Goal: Book appointment/travel/reservation

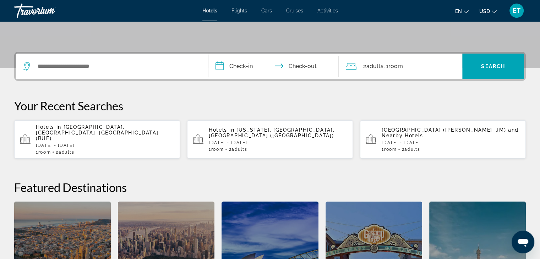
scroll to position [148, 0]
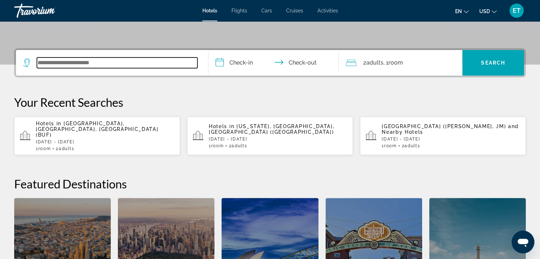
click at [104, 66] on input "Search widget" at bounding box center [117, 62] width 160 height 11
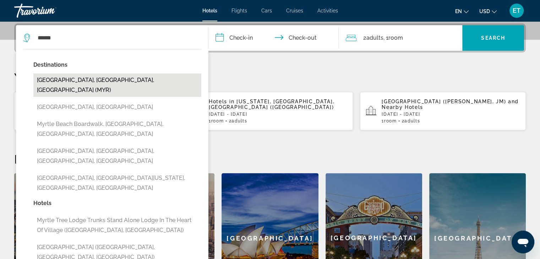
click at [104, 78] on button "Myrtle Beach, SC, United States (MYR)" at bounding box center [117, 84] width 168 height 23
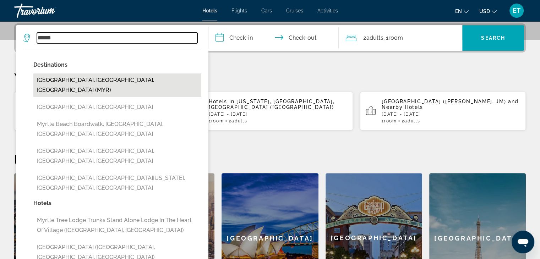
type input "**********"
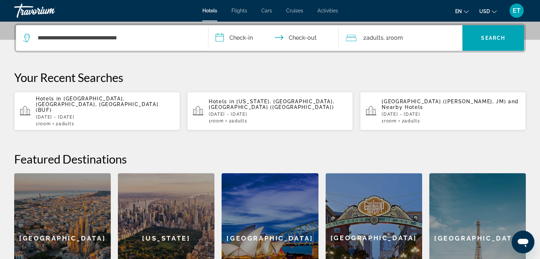
click at [228, 39] on input "**********" at bounding box center [274, 39] width 133 height 28
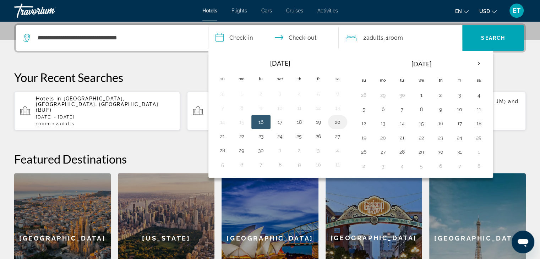
click at [337, 121] on button "20" at bounding box center [337, 122] width 11 height 10
click at [242, 137] on button "22" at bounding box center [241, 136] width 11 height 10
type input "**********"
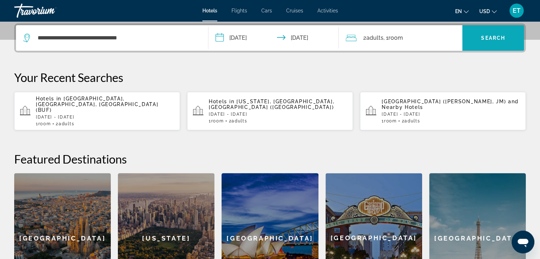
click at [482, 40] on span "Search" at bounding box center [493, 38] width 24 height 6
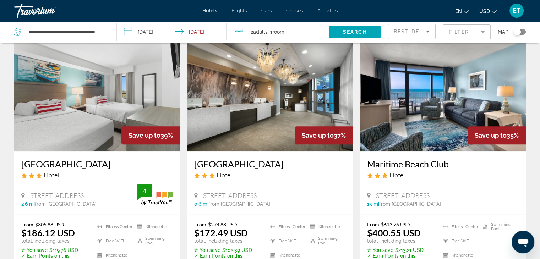
scroll to position [302, 0]
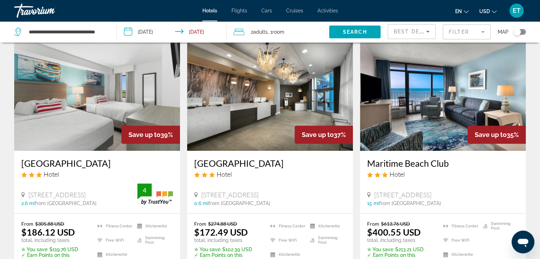
click at [270, 110] on img "Main content" at bounding box center [270, 94] width 166 height 114
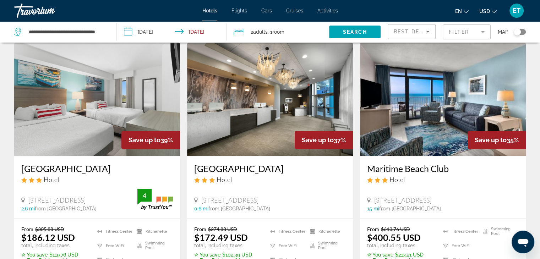
scroll to position [300, 0]
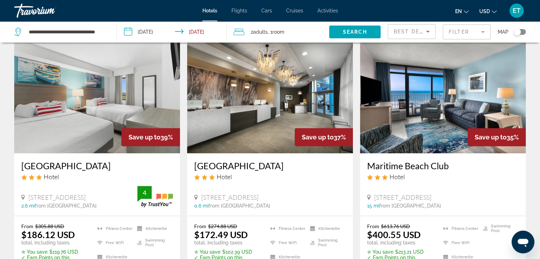
click at [95, 94] on img "Main content" at bounding box center [97, 97] width 166 height 114
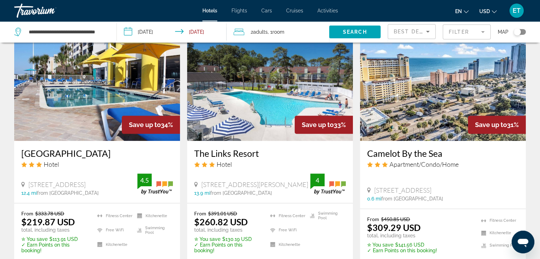
scroll to position [577, 0]
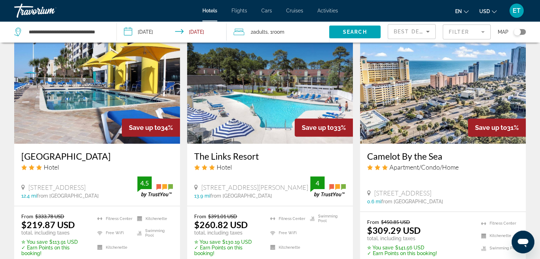
click at [410, 110] on img "Main content" at bounding box center [443, 87] width 166 height 114
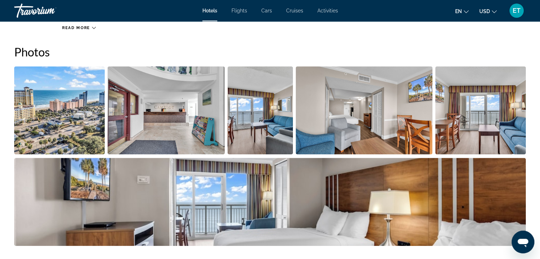
scroll to position [354, 0]
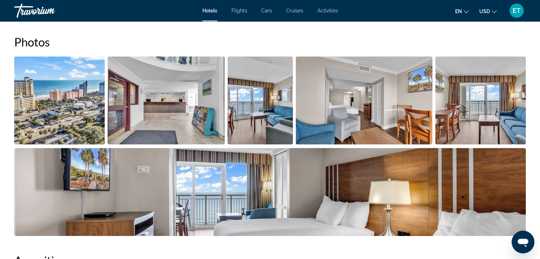
click at [60, 99] on img "Open full-screen image slider" at bounding box center [59, 100] width 90 height 88
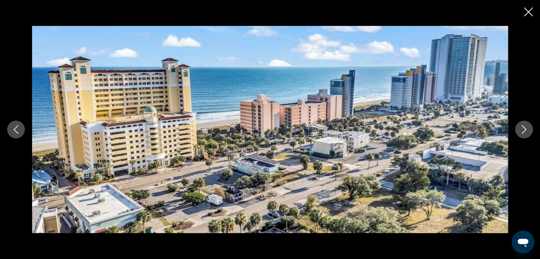
click at [526, 130] on icon "Next image" at bounding box center [523, 129] width 9 height 9
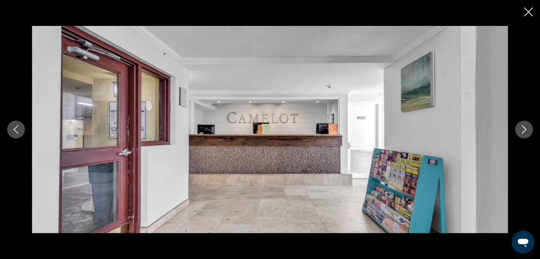
click at [526, 130] on icon "Next image" at bounding box center [523, 129] width 9 height 9
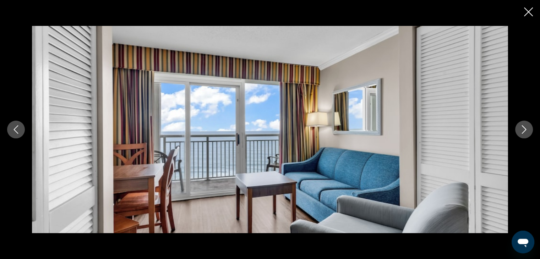
click at [526, 130] on icon "Next image" at bounding box center [523, 129] width 9 height 9
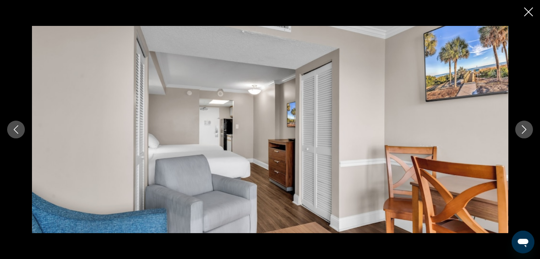
click at [526, 130] on icon "Next image" at bounding box center [523, 129] width 9 height 9
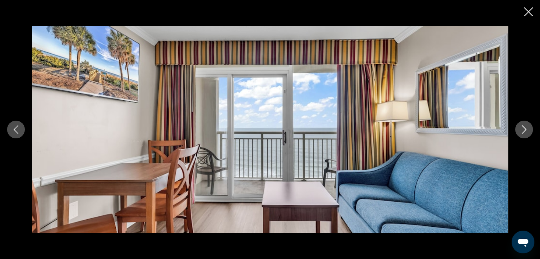
click at [526, 130] on icon "Next image" at bounding box center [523, 129] width 9 height 9
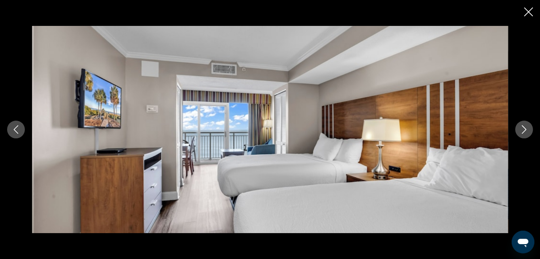
click at [526, 130] on icon "Next image" at bounding box center [523, 129] width 9 height 9
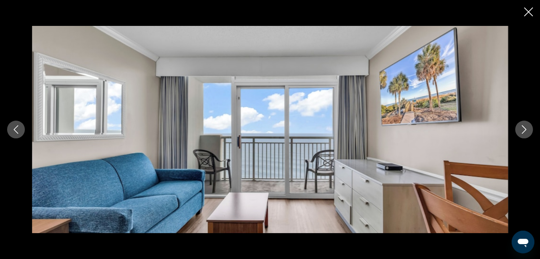
click at [526, 130] on icon "Next image" at bounding box center [523, 129] width 9 height 9
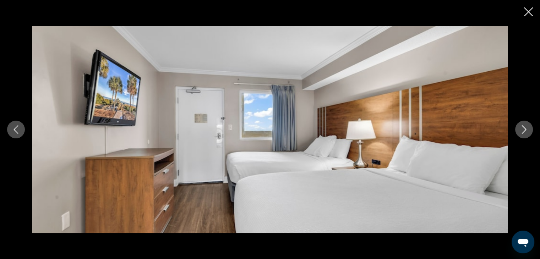
click at [526, 130] on icon "Next image" at bounding box center [523, 129] width 9 height 9
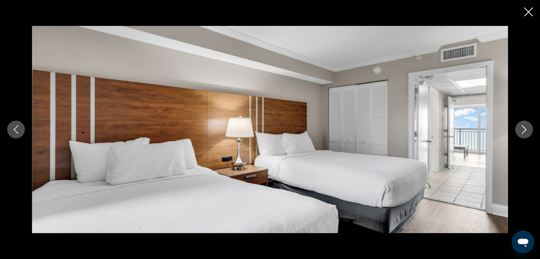
click at [526, 130] on icon "Next image" at bounding box center [523, 129] width 9 height 9
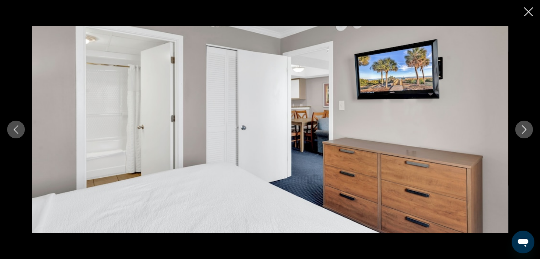
click at [526, 130] on icon "Next image" at bounding box center [523, 129] width 9 height 9
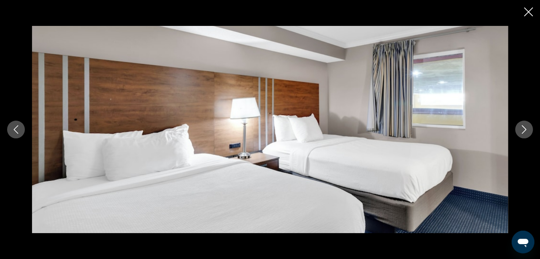
click at [526, 130] on icon "Next image" at bounding box center [523, 129] width 9 height 9
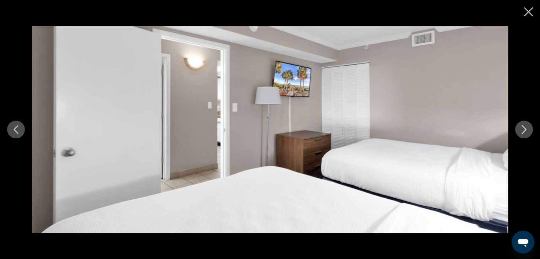
click at [526, 130] on icon "Next image" at bounding box center [523, 129] width 9 height 9
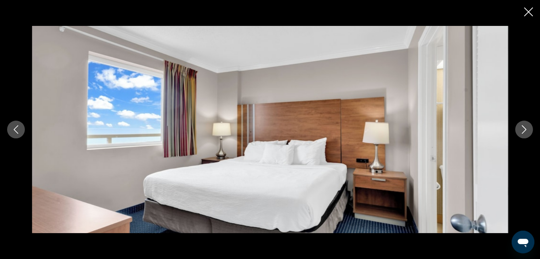
click at [526, 130] on icon "Next image" at bounding box center [523, 129] width 9 height 9
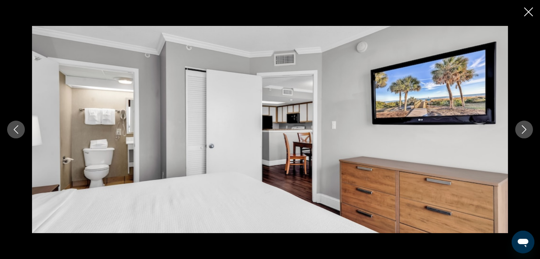
click at [526, 130] on icon "Next image" at bounding box center [523, 129] width 9 height 9
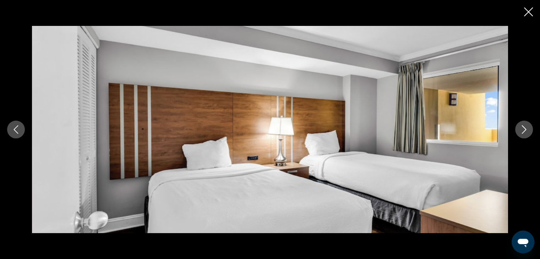
click at [526, 130] on icon "Next image" at bounding box center [523, 129] width 9 height 9
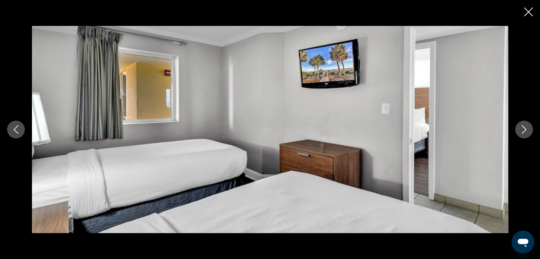
click at [526, 130] on icon "Next image" at bounding box center [523, 129] width 9 height 9
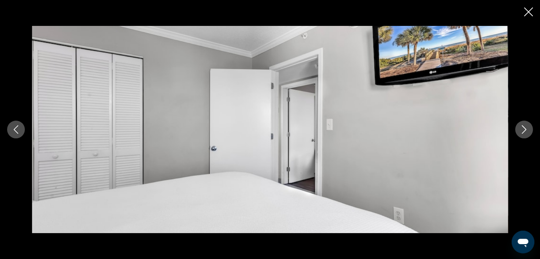
click at [526, 130] on icon "Next image" at bounding box center [523, 129] width 9 height 9
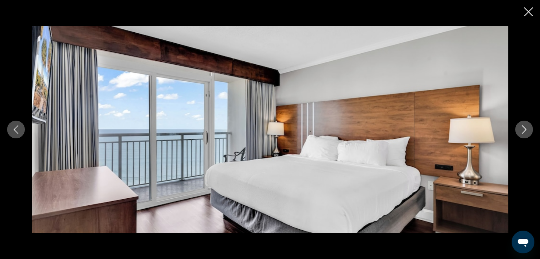
click at [526, 130] on icon "Next image" at bounding box center [523, 129] width 9 height 9
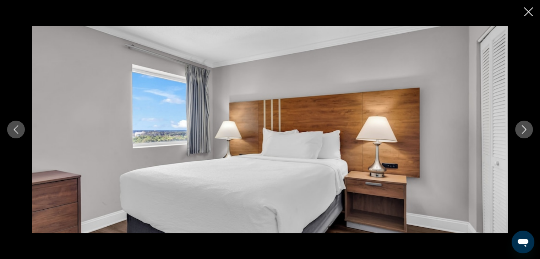
click at [526, 130] on icon "Next image" at bounding box center [523, 129] width 9 height 9
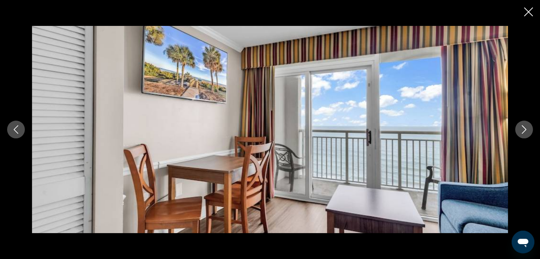
click at [526, 130] on icon "Next image" at bounding box center [523, 129] width 9 height 9
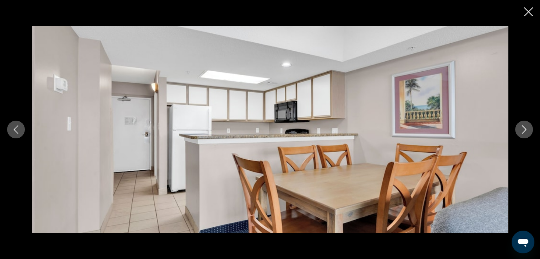
click at [526, 130] on icon "Next image" at bounding box center [523, 129] width 9 height 9
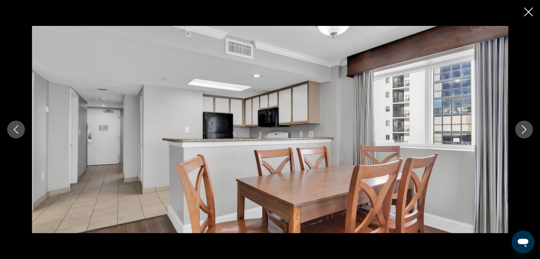
click at [526, 130] on icon "Next image" at bounding box center [523, 129] width 9 height 9
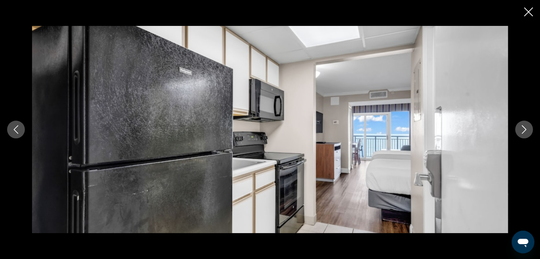
click at [526, 130] on icon "Next image" at bounding box center [523, 129] width 9 height 9
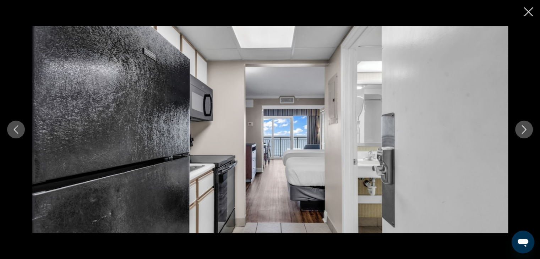
click at [526, 130] on icon "Next image" at bounding box center [523, 129] width 9 height 9
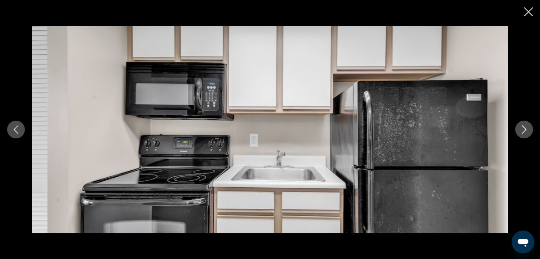
click at [526, 130] on icon "Next image" at bounding box center [523, 129] width 9 height 9
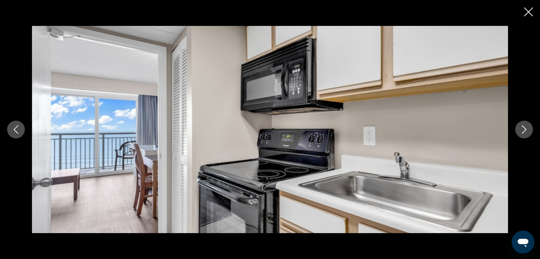
click at [526, 130] on icon "Next image" at bounding box center [523, 129] width 9 height 9
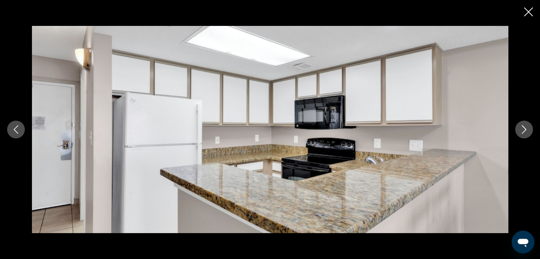
click at [526, 130] on icon "Next image" at bounding box center [523, 129] width 9 height 9
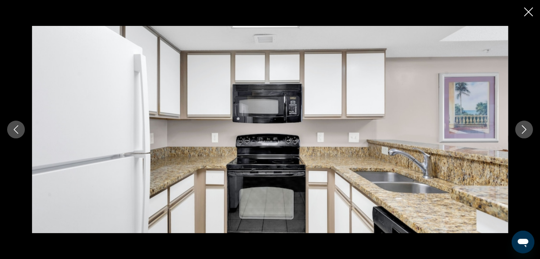
click at [530, 12] on icon "Close slideshow" at bounding box center [528, 11] width 9 height 9
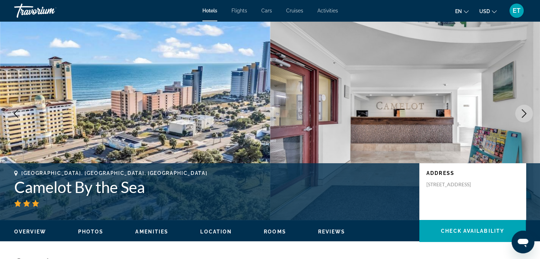
scroll to position [0, 0]
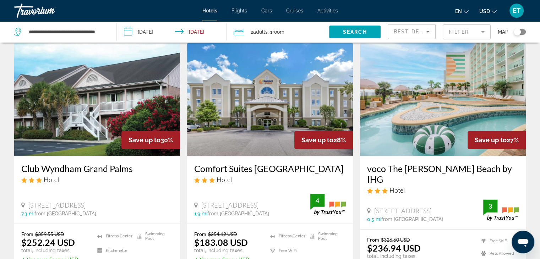
scroll to position [830, 0]
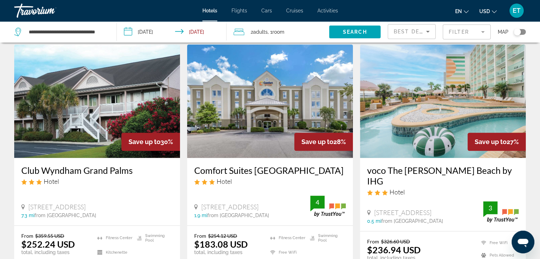
click at [446, 104] on img "Main content" at bounding box center [443, 101] width 166 height 114
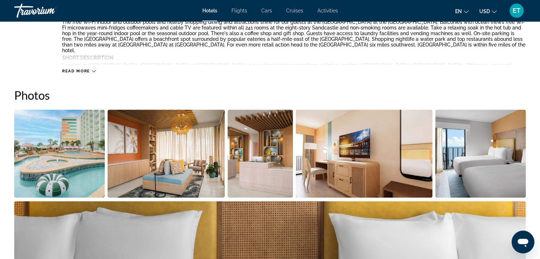
scroll to position [323, 0]
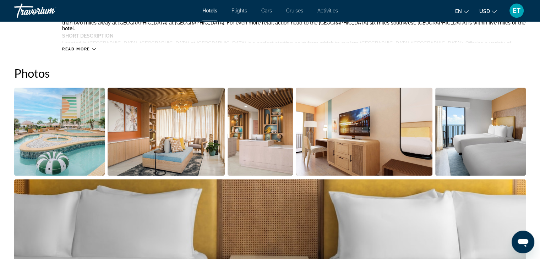
click at [45, 128] on img "Open full-screen image slider" at bounding box center [59, 132] width 90 height 88
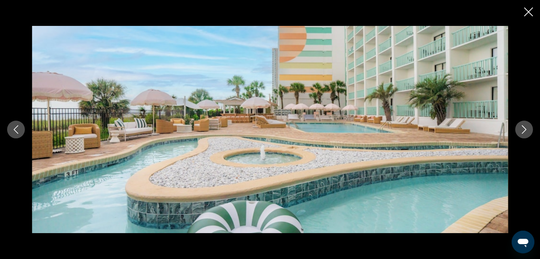
click at [530, 129] on button "Next image" at bounding box center [524, 130] width 18 height 18
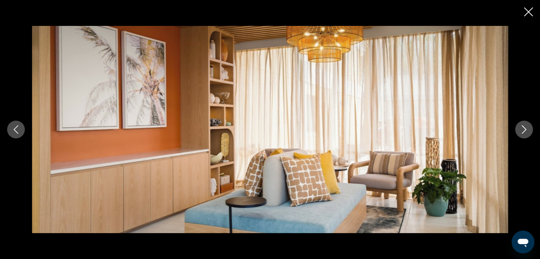
click at [530, 129] on button "Next image" at bounding box center [524, 130] width 18 height 18
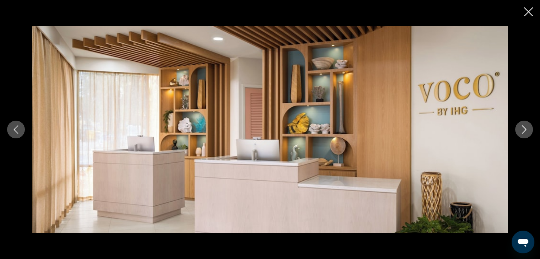
click at [530, 129] on button "Next image" at bounding box center [524, 130] width 18 height 18
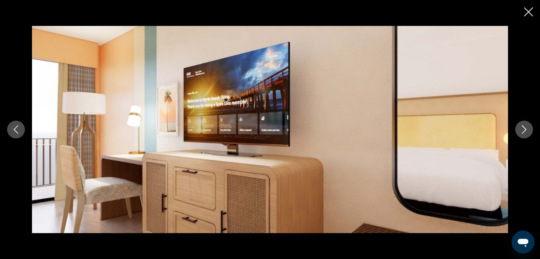
click at [530, 129] on button "Next image" at bounding box center [524, 130] width 18 height 18
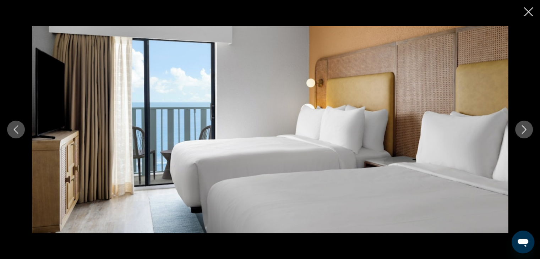
click at [530, 129] on button "Next image" at bounding box center [524, 130] width 18 height 18
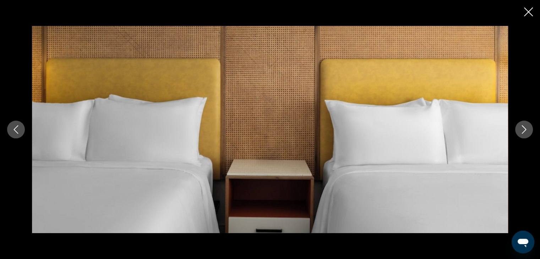
click at [530, 129] on button "Next image" at bounding box center [524, 130] width 18 height 18
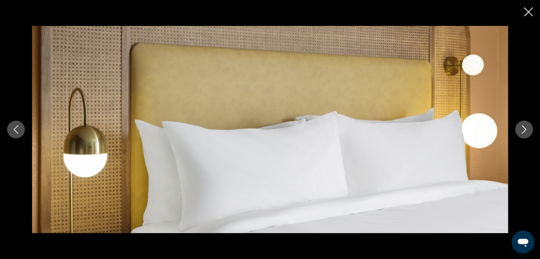
click at [530, 129] on button "Next image" at bounding box center [524, 130] width 18 height 18
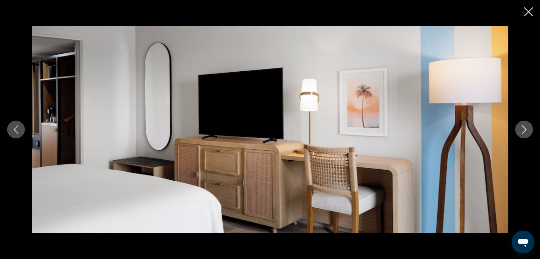
click at [530, 129] on button "Next image" at bounding box center [524, 130] width 18 height 18
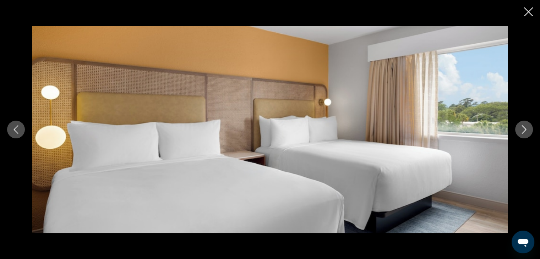
click at [530, 129] on button "Next image" at bounding box center [524, 130] width 18 height 18
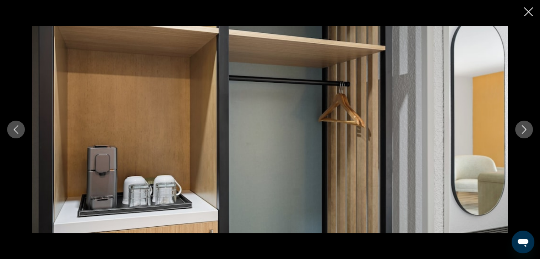
click at [530, 129] on button "Next image" at bounding box center [524, 130] width 18 height 18
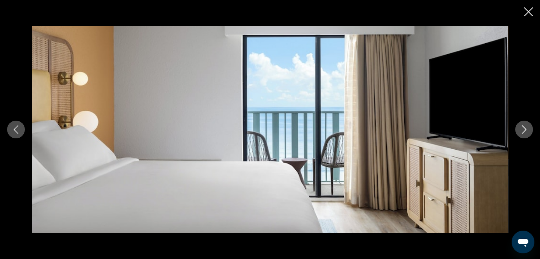
click at [530, 129] on button "Next image" at bounding box center [524, 130] width 18 height 18
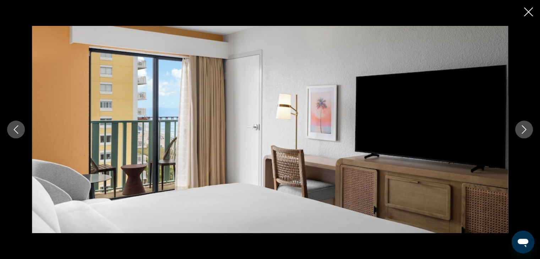
click at [530, 129] on button "Next image" at bounding box center [524, 130] width 18 height 18
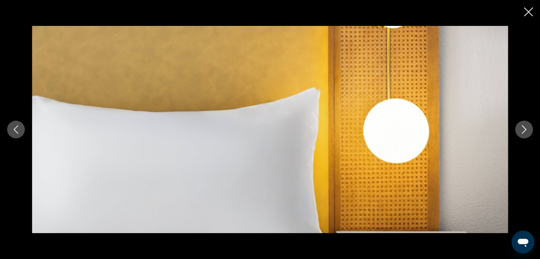
click at [530, 129] on button "Next image" at bounding box center [524, 130] width 18 height 18
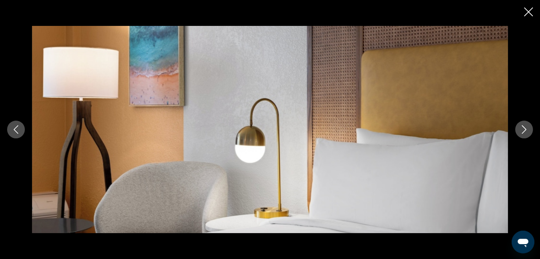
click at [530, 129] on button "Next image" at bounding box center [524, 130] width 18 height 18
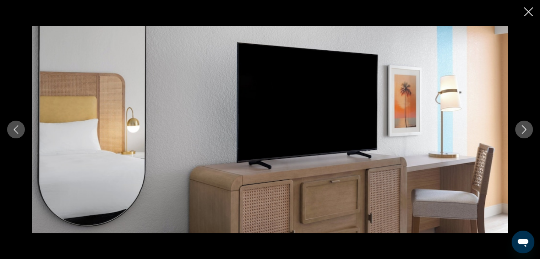
click at [530, 129] on button "Next image" at bounding box center [524, 130] width 18 height 18
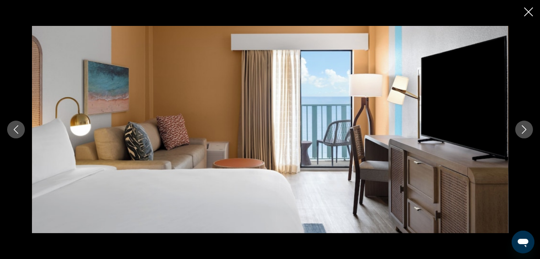
click at [530, 129] on button "Next image" at bounding box center [524, 130] width 18 height 18
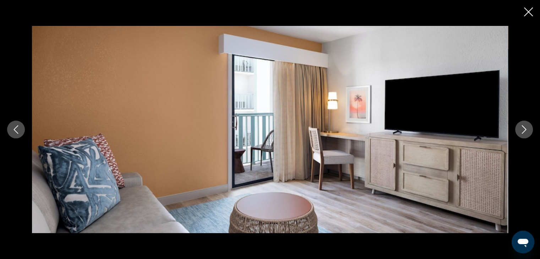
click at [530, 129] on button "Next image" at bounding box center [524, 130] width 18 height 18
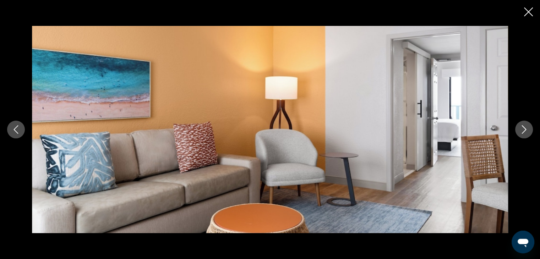
click at [530, 129] on button "Next image" at bounding box center [524, 130] width 18 height 18
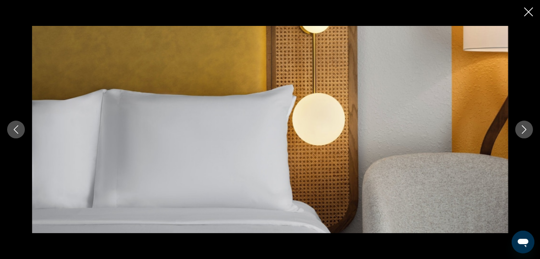
click at [530, 129] on button "Next image" at bounding box center [524, 130] width 18 height 18
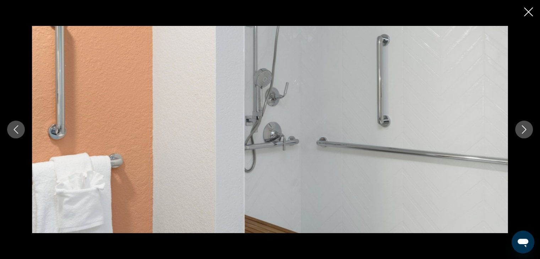
click at [530, 129] on button "Next image" at bounding box center [524, 130] width 18 height 18
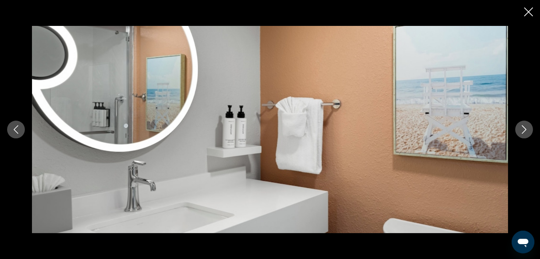
click at [530, 129] on button "Next image" at bounding box center [524, 130] width 18 height 18
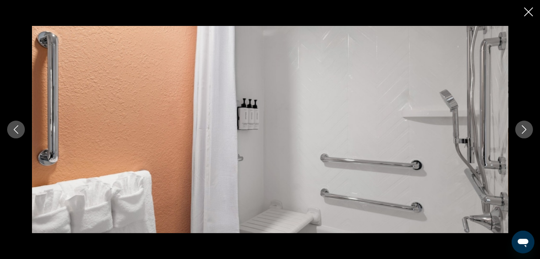
click at [530, 129] on button "Next image" at bounding box center [524, 130] width 18 height 18
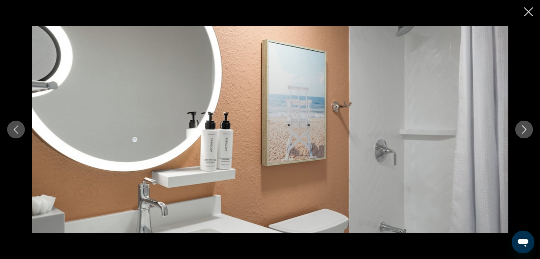
click at [530, 129] on button "Next image" at bounding box center [524, 130] width 18 height 18
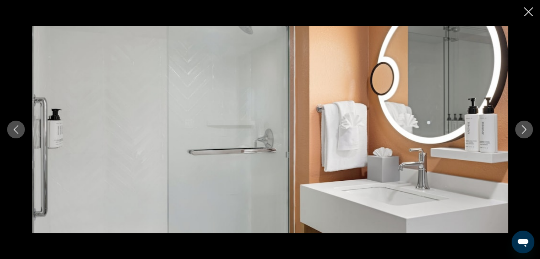
click at [530, 129] on button "Next image" at bounding box center [524, 130] width 18 height 18
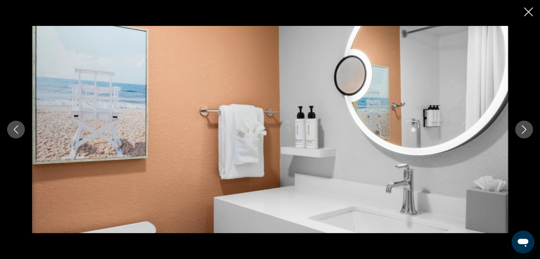
click at [530, 129] on button "Next image" at bounding box center [524, 130] width 18 height 18
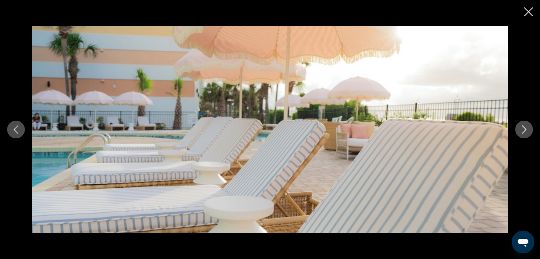
click at [530, 129] on button "Next image" at bounding box center [524, 130] width 18 height 18
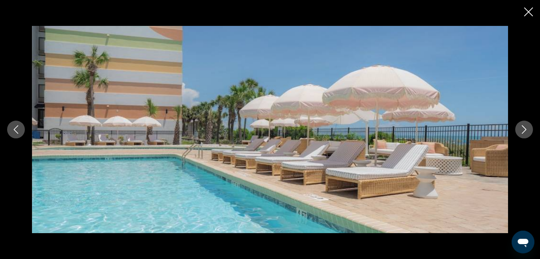
click at [530, 129] on button "Next image" at bounding box center [524, 130] width 18 height 18
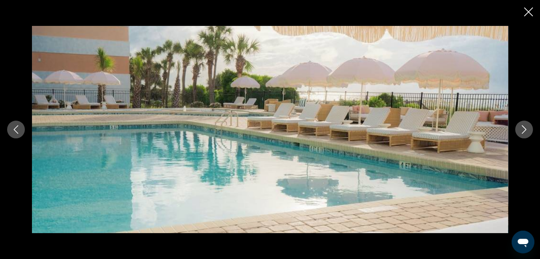
click at [530, 129] on button "Next image" at bounding box center [524, 130] width 18 height 18
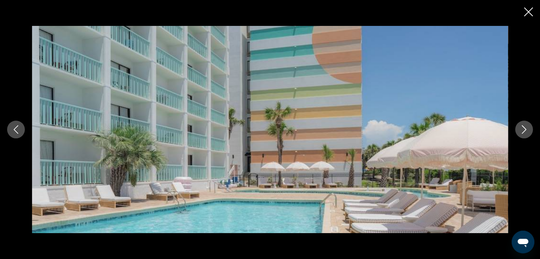
click at [530, 129] on button "Next image" at bounding box center [524, 130] width 18 height 18
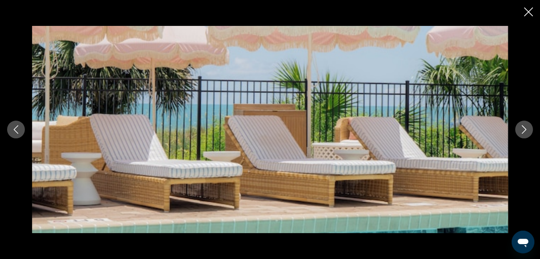
click at [530, 129] on button "Next image" at bounding box center [524, 130] width 18 height 18
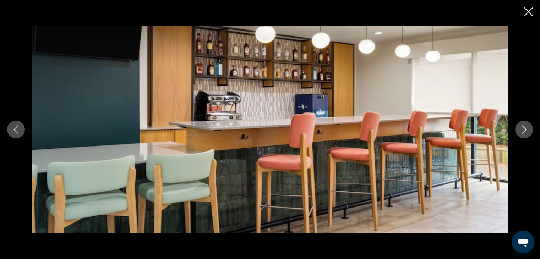
click at [528, 13] on icon "Close slideshow" at bounding box center [528, 11] width 9 height 9
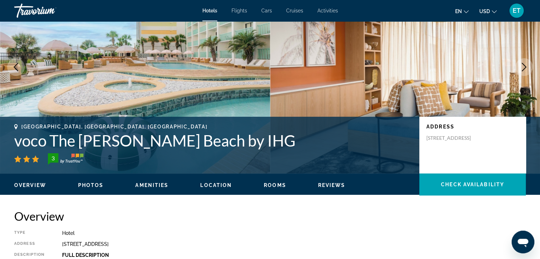
scroll to position [0, 0]
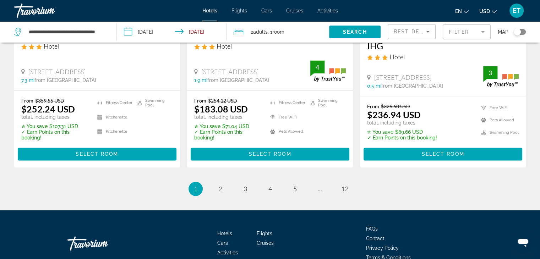
scroll to position [994, 0]
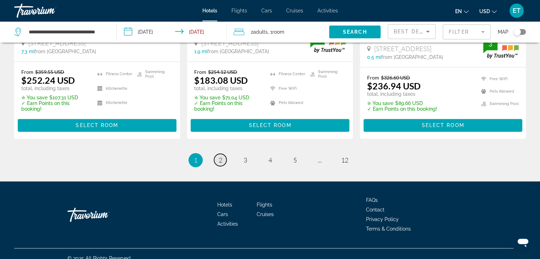
click at [221, 156] on span "2" at bounding box center [221, 160] width 4 height 8
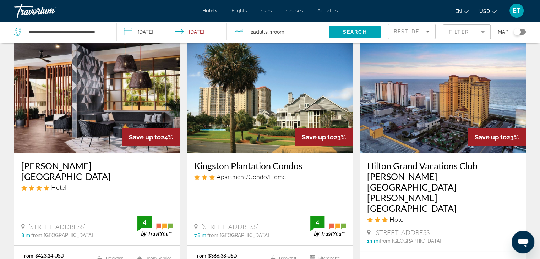
scroll to position [26, 0]
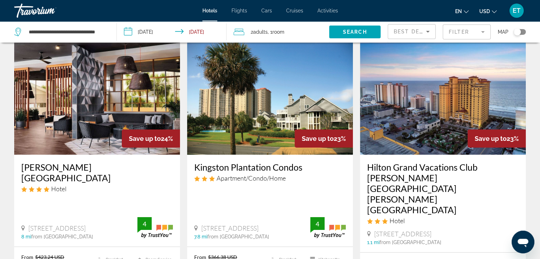
click at [115, 89] on img "Main content" at bounding box center [97, 98] width 166 height 114
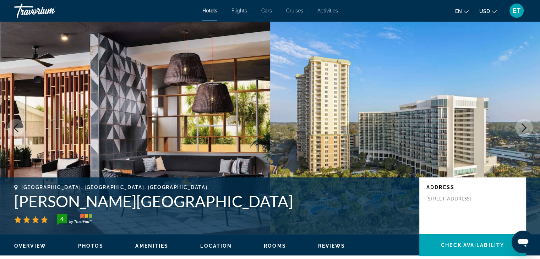
click at [524, 128] on icon "Next image" at bounding box center [523, 127] width 9 height 9
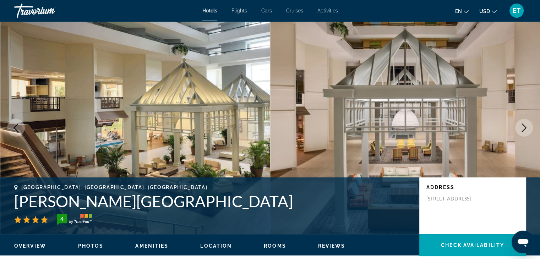
click at [524, 128] on icon "Next image" at bounding box center [523, 127] width 9 height 9
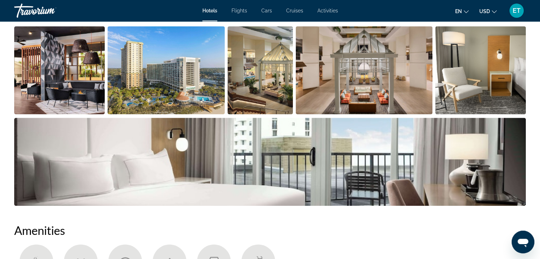
scroll to position [356, 0]
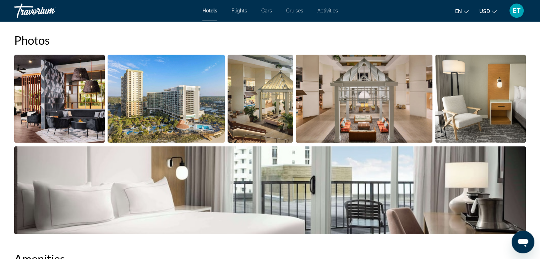
click at [471, 107] on img "Open full-screen image slider" at bounding box center [480, 99] width 90 height 88
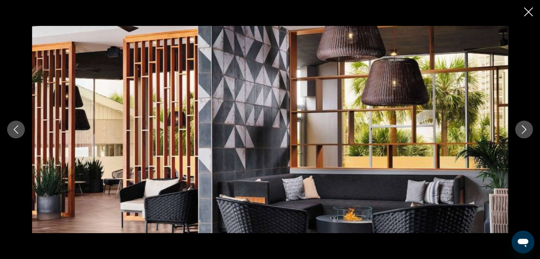
click at [530, 130] on button "Next image" at bounding box center [524, 130] width 18 height 18
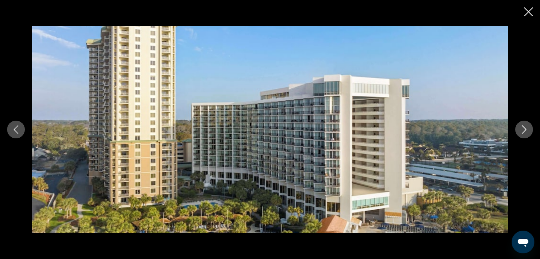
click at [530, 130] on button "Next image" at bounding box center [524, 130] width 18 height 18
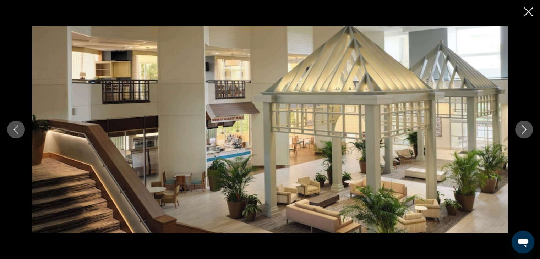
click at [530, 130] on button "Next image" at bounding box center [524, 130] width 18 height 18
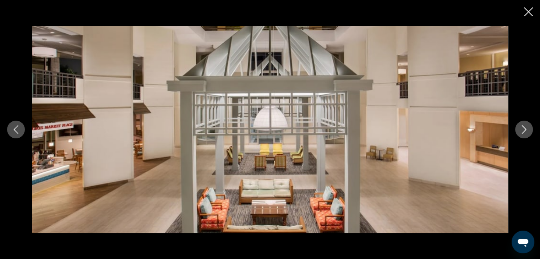
click at [530, 130] on button "Next image" at bounding box center [524, 130] width 18 height 18
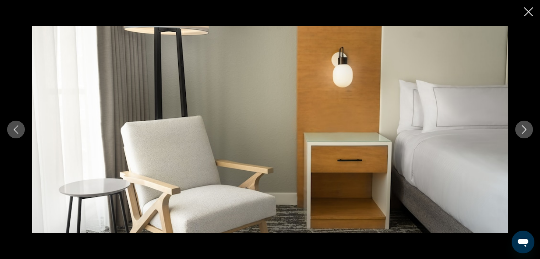
click at [530, 130] on button "Next image" at bounding box center [524, 130] width 18 height 18
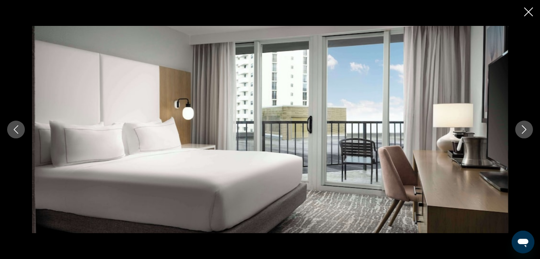
click at [530, 130] on button "Next image" at bounding box center [524, 130] width 18 height 18
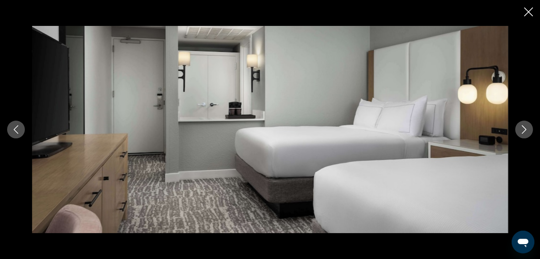
click at [530, 130] on button "Next image" at bounding box center [524, 130] width 18 height 18
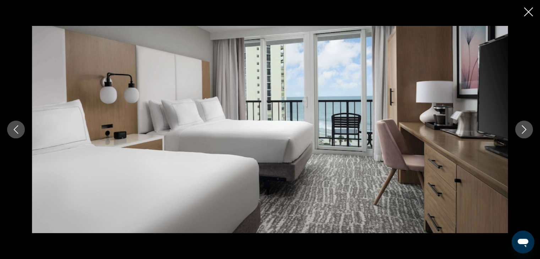
click at [530, 130] on button "Next image" at bounding box center [524, 130] width 18 height 18
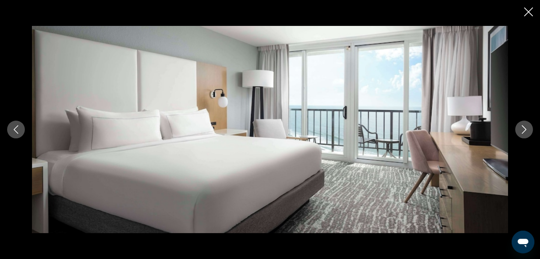
click at [530, 130] on button "Next image" at bounding box center [524, 130] width 18 height 18
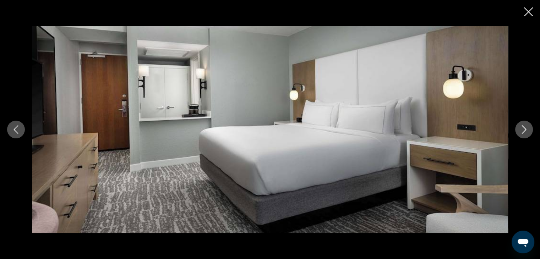
click at [530, 130] on button "Next image" at bounding box center [524, 130] width 18 height 18
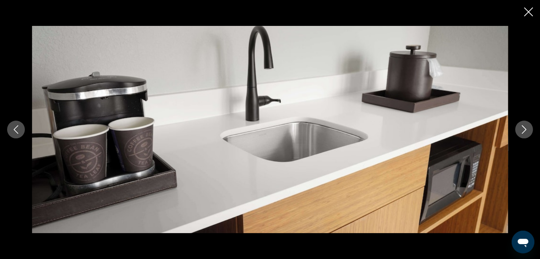
click at [530, 130] on button "Next image" at bounding box center [524, 130] width 18 height 18
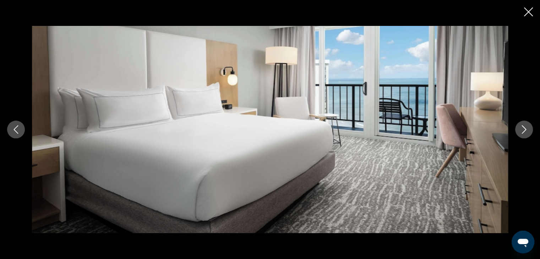
click at [525, 11] on icon "Close slideshow" at bounding box center [528, 11] width 9 height 9
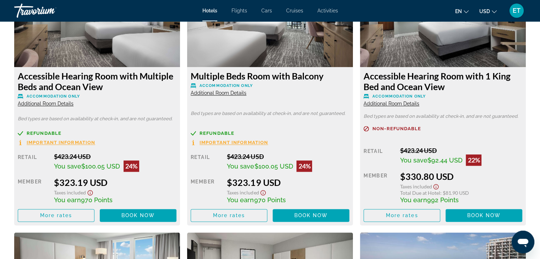
scroll to position [1034, 0]
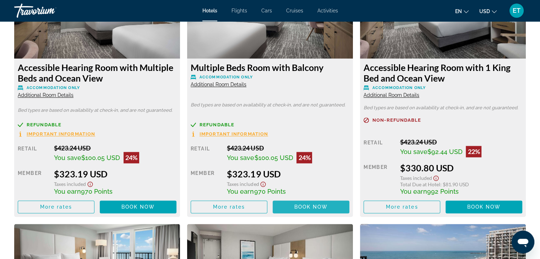
click at [306, 206] on span "Book now" at bounding box center [311, 207] width 34 height 6
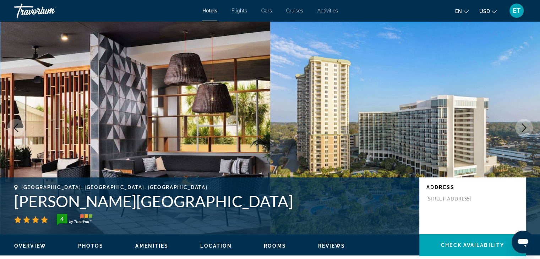
click at [465, 14] on button "en English Español Français Italiano Português русский" at bounding box center [461, 11] width 13 height 10
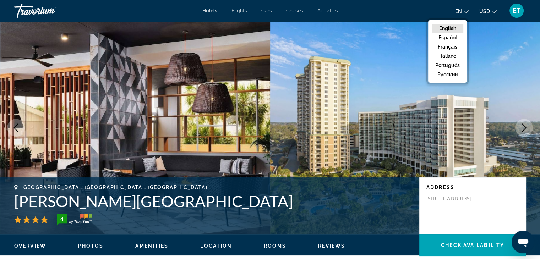
click at [495, 13] on button "USD USD ($) MXN (Mex$) CAD (Can$) GBP (£) EUR (€) AUD (A$) NZD (NZ$) CNY (CN¥)" at bounding box center [487, 11] width 17 height 10
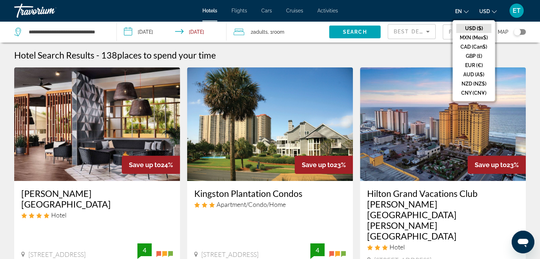
click at [408, 53] on div "Hotel Search Results - 138 places to spend your time" at bounding box center [269, 55] width 511 height 11
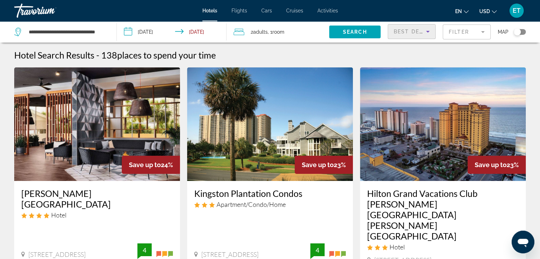
click at [430, 31] on icon "Sort by" at bounding box center [427, 31] width 9 height 9
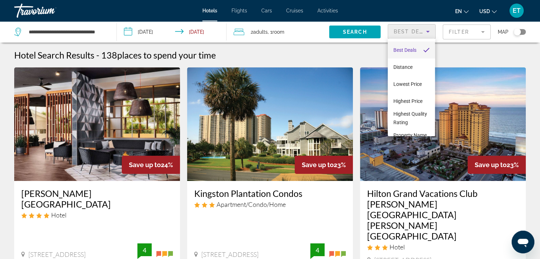
click at [490, 58] on div at bounding box center [270, 129] width 540 height 259
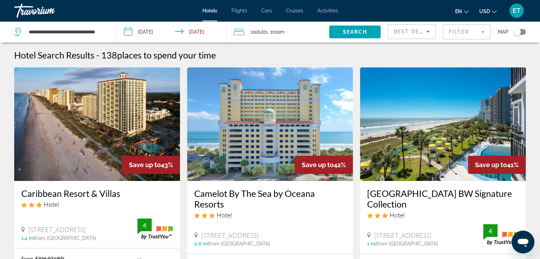
click at [166, 34] on input "**********" at bounding box center [173, 32] width 112 height 23
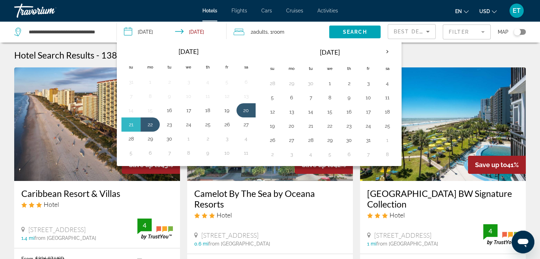
click at [166, 34] on input "**********" at bounding box center [173, 32] width 112 height 23
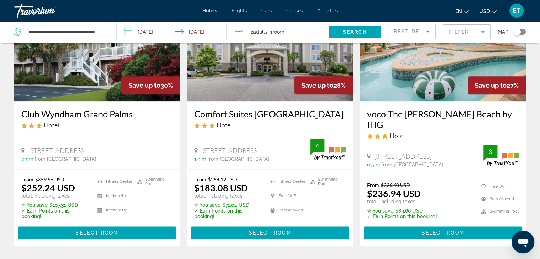
scroll to position [999, 0]
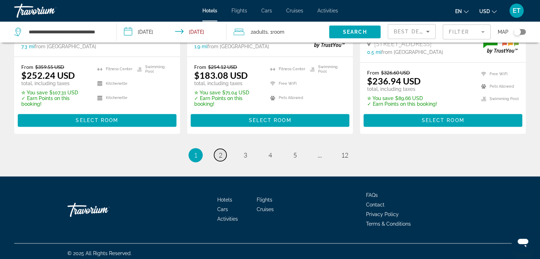
click at [219, 152] on span "2" at bounding box center [221, 155] width 4 height 8
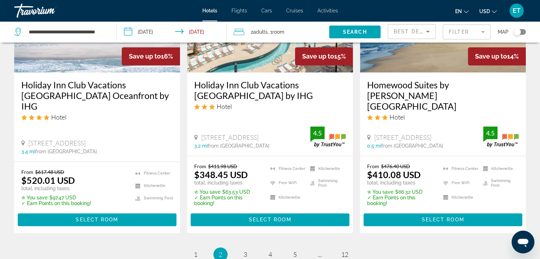
scroll to position [1026, 0]
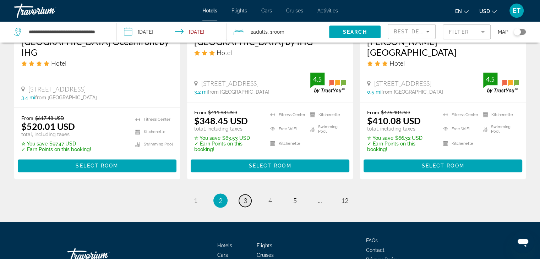
click at [243, 197] on span "3" at bounding box center [245, 201] width 4 height 8
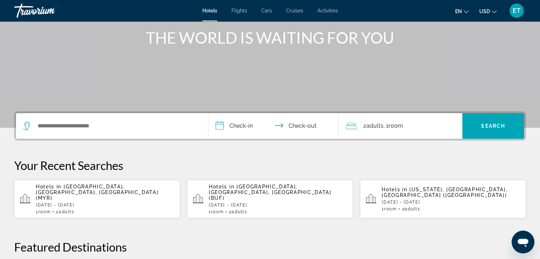
scroll to position [84, 0]
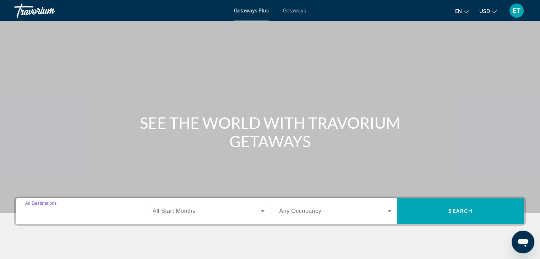
click at [74, 212] on input "Destination All Destinations" at bounding box center [81, 211] width 112 height 9
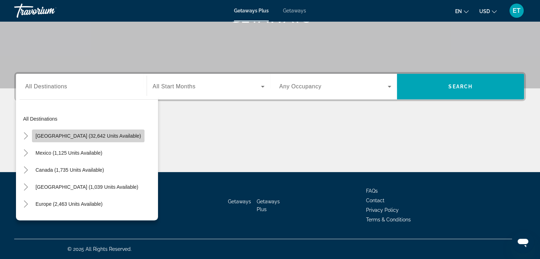
click at [96, 136] on span "[GEOGRAPHIC_DATA] (32,642 units available)" at bounding box center [87, 136] width 105 height 6
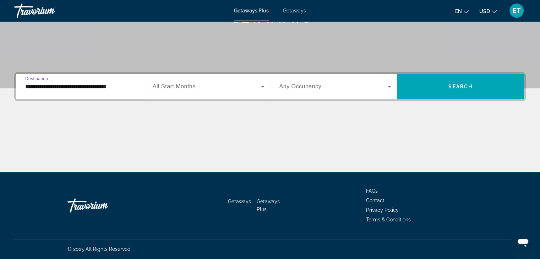
click at [135, 88] on input "**********" at bounding box center [81, 87] width 112 height 9
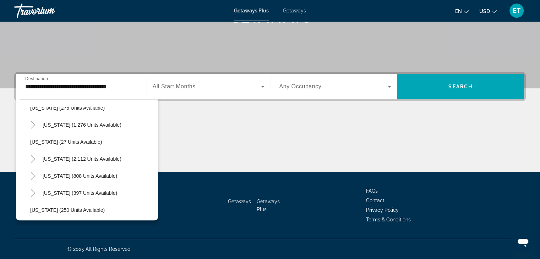
scroll to position [485, 0]
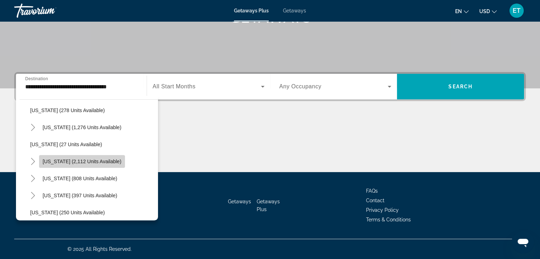
click at [113, 161] on span "[US_STATE] (2,112 units available)" at bounding box center [82, 162] width 79 height 6
type input "**********"
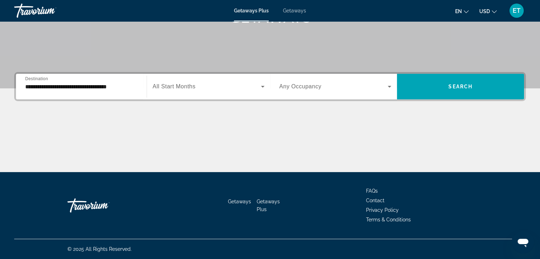
click at [205, 93] on div "Search widget" at bounding box center [209, 87] width 112 height 20
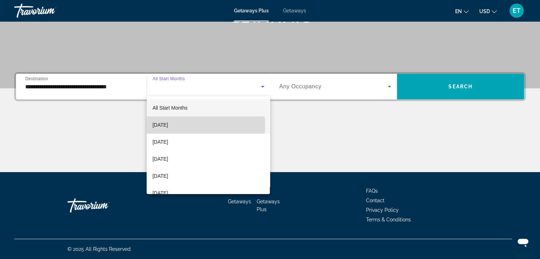
click at [195, 125] on mat-option "[DATE]" at bounding box center [207, 124] width 123 height 17
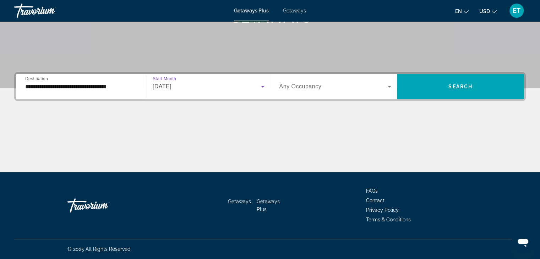
click at [345, 91] on div "Search widget" at bounding box center [335, 87] width 112 height 20
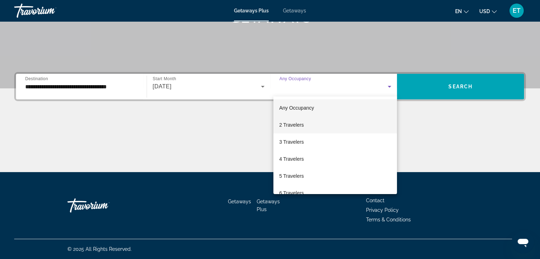
click at [322, 129] on mat-option "2 Travelers" at bounding box center [334, 124] width 123 height 17
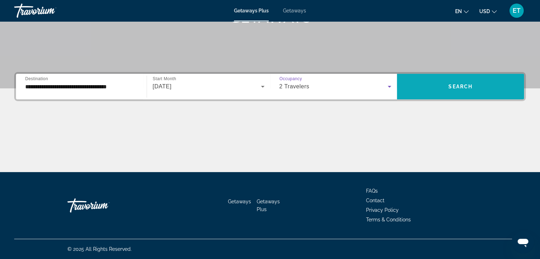
click at [461, 91] on span "Search widget" at bounding box center [460, 86] width 127 height 17
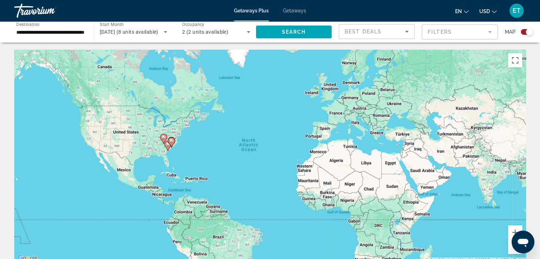
click at [294, 10] on span "Getaways" at bounding box center [294, 11] width 23 height 6
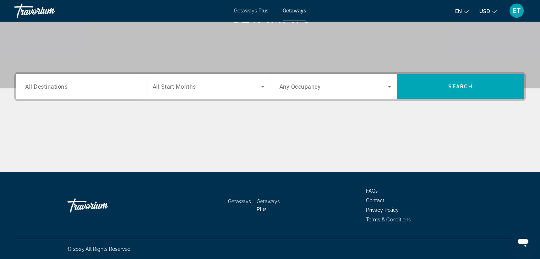
scroll to position [119, 0]
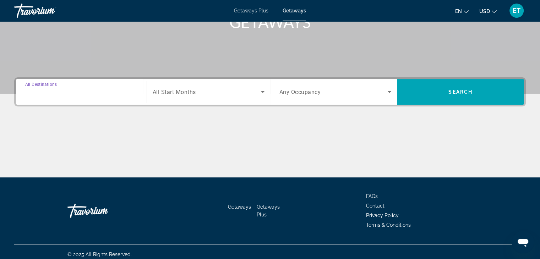
click at [101, 92] on input "Destination All Destinations" at bounding box center [81, 92] width 112 height 9
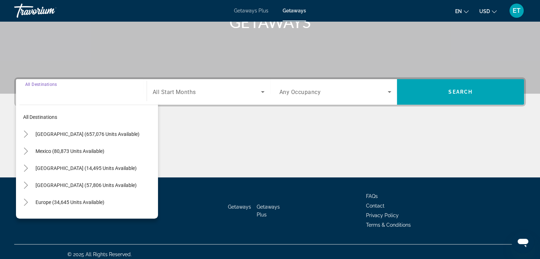
scroll to position [125, 0]
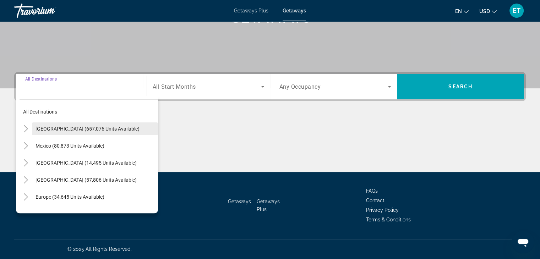
click at [95, 132] on span "Search widget" at bounding box center [95, 128] width 126 height 17
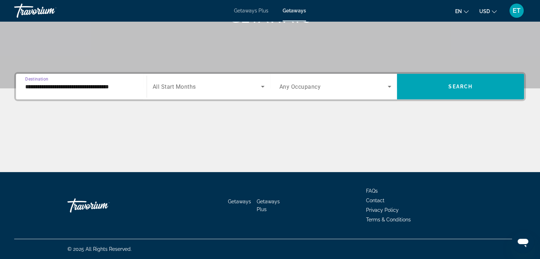
click at [132, 88] on input "**********" at bounding box center [81, 87] width 112 height 9
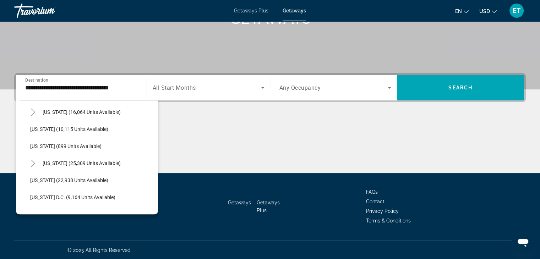
scroll to position [604, 0]
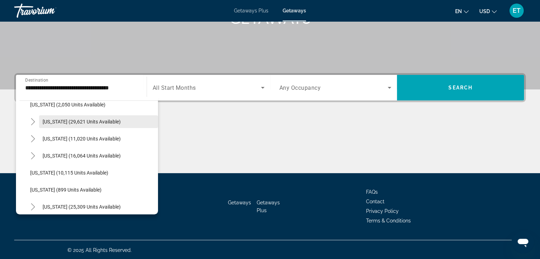
click at [121, 122] on span "South Carolina (29,621 units available)" at bounding box center [82, 122] width 78 height 6
type input "**********"
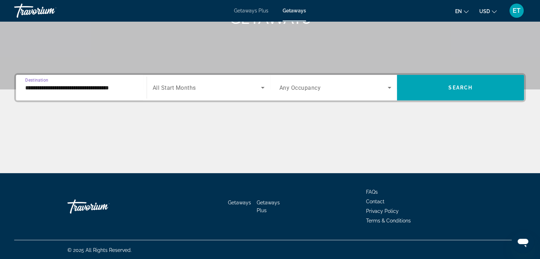
scroll to position [125, 0]
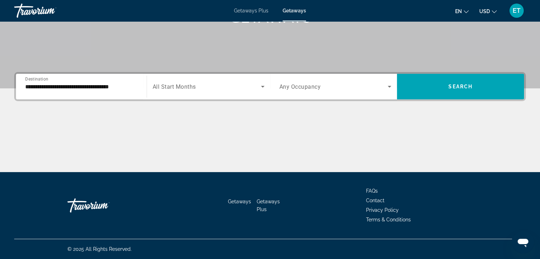
click at [184, 91] on div "Search widget" at bounding box center [209, 87] width 112 height 20
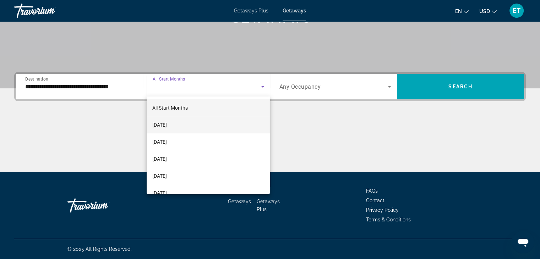
click at [167, 124] on span "[DATE]" at bounding box center [159, 125] width 15 height 9
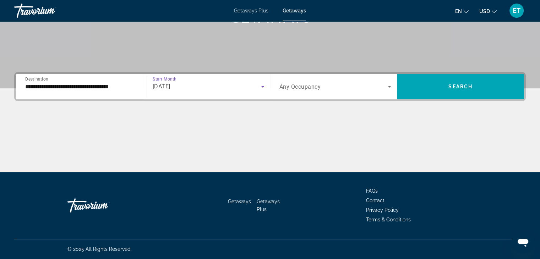
click at [383, 93] on div "Search widget" at bounding box center [335, 87] width 112 height 20
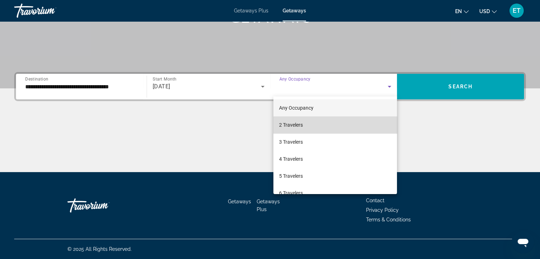
click at [365, 125] on mat-option "2 Travelers" at bounding box center [334, 124] width 123 height 17
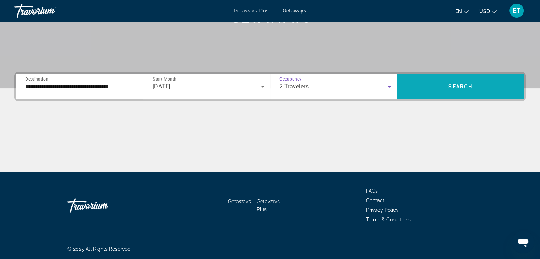
click at [496, 85] on span "Search widget" at bounding box center [460, 86] width 127 height 17
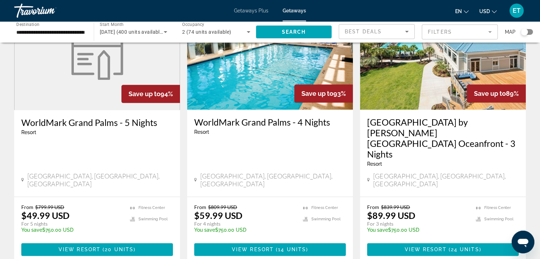
scroll to position [838, 0]
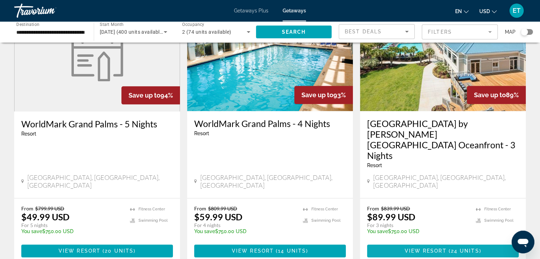
click at [465, 248] on span "24 units" at bounding box center [464, 251] width 28 height 6
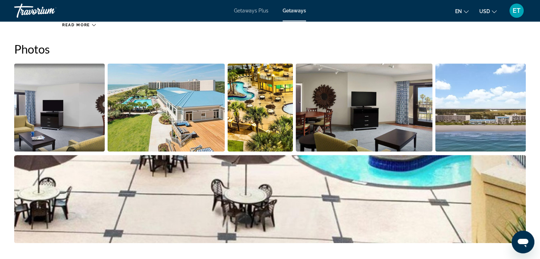
scroll to position [306, 0]
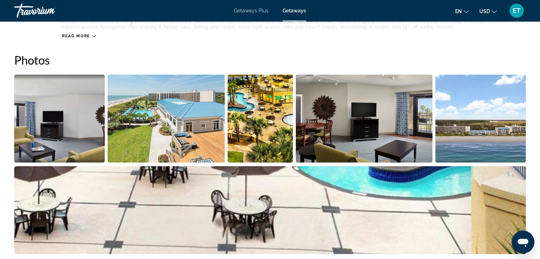
click at [63, 126] on img "Open full-screen image slider" at bounding box center [59, 118] width 90 height 88
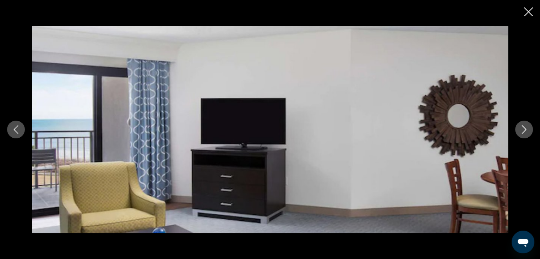
click at [524, 129] on icon "Next image" at bounding box center [523, 129] width 9 height 9
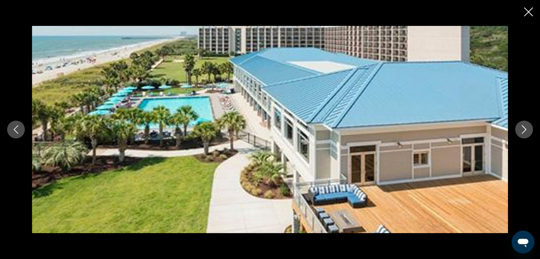
click at [524, 129] on icon "Next image" at bounding box center [523, 129] width 9 height 9
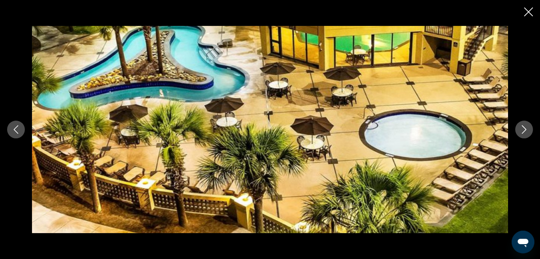
click at [524, 129] on icon "Next image" at bounding box center [523, 129] width 9 height 9
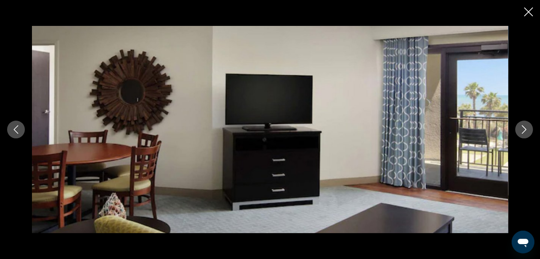
click at [524, 129] on icon "Next image" at bounding box center [523, 129] width 9 height 9
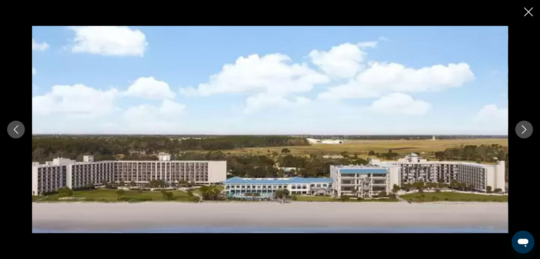
click at [524, 129] on icon "Next image" at bounding box center [523, 129] width 9 height 9
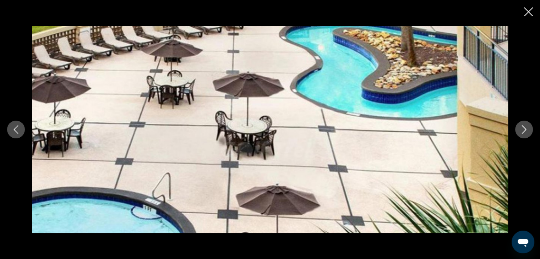
click at [524, 129] on icon "Next image" at bounding box center [523, 129] width 9 height 9
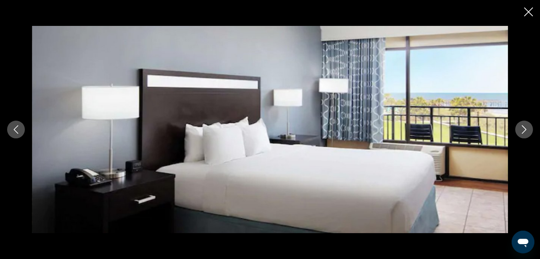
click at [524, 129] on icon "Next image" at bounding box center [523, 129] width 9 height 9
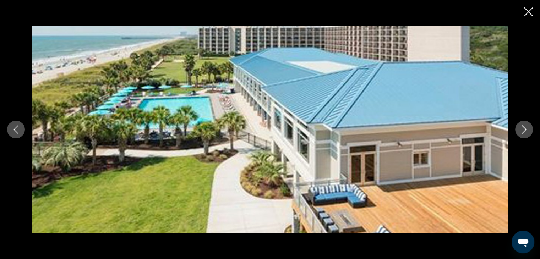
click at [524, 129] on icon "Next image" at bounding box center [523, 129] width 9 height 9
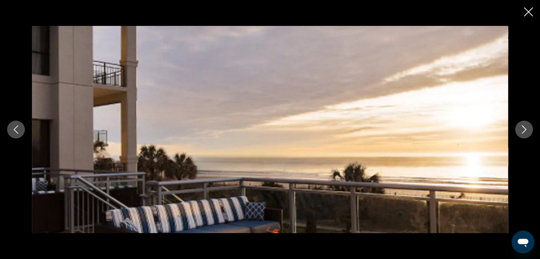
click at [524, 129] on icon "Next image" at bounding box center [523, 129] width 9 height 9
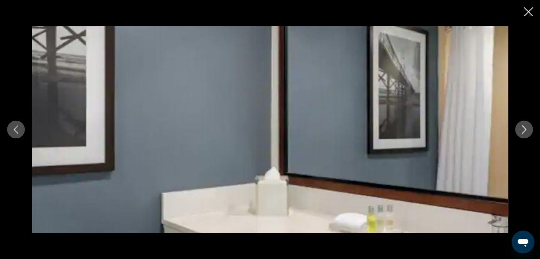
click at [524, 129] on icon "Next image" at bounding box center [523, 129] width 9 height 9
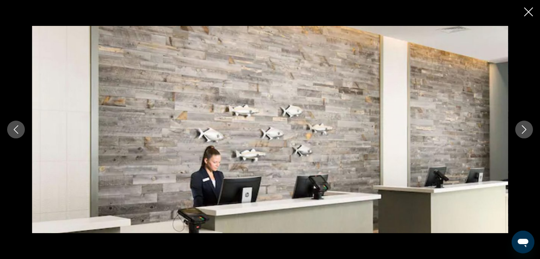
click at [524, 129] on icon "Next image" at bounding box center [523, 129] width 9 height 9
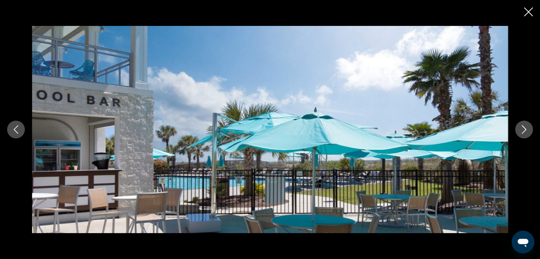
click at [524, 129] on icon "Next image" at bounding box center [523, 129] width 9 height 9
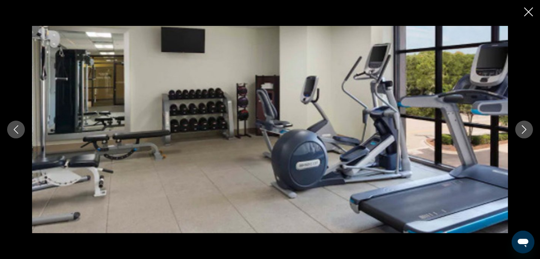
click at [524, 129] on icon "Next image" at bounding box center [523, 129] width 9 height 9
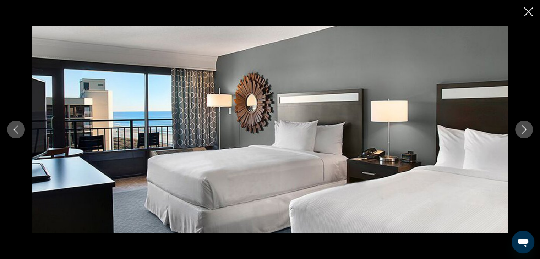
click at [528, 13] on icon "Close slideshow" at bounding box center [528, 11] width 9 height 9
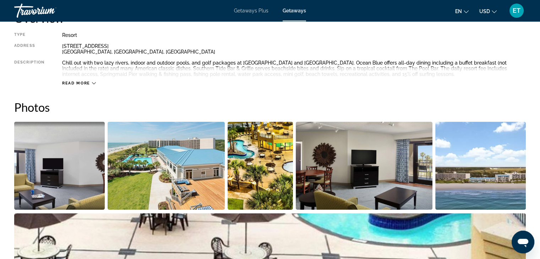
scroll to position [242, 0]
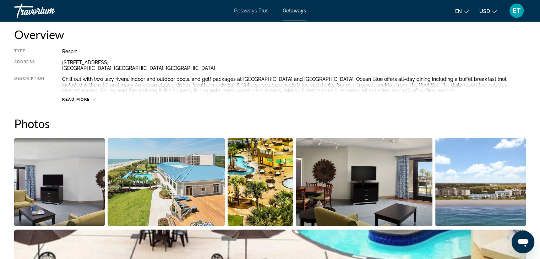
click at [92, 99] on icon "Main content" at bounding box center [94, 100] width 4 height 4
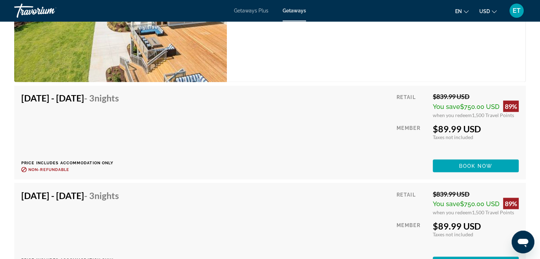
scroll to position [1248, 0]
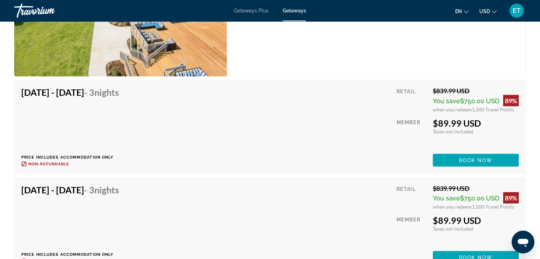
click at [302, 132] on div "Sep 29, 2025 - Oct 2, 2025 - 3 Nights Price includes accommodation only Refunda…" at bounding box center [269, 126] width 497 height 79
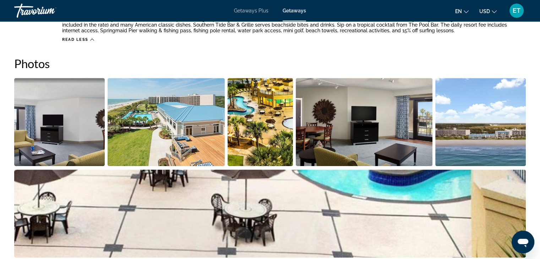
scroll to position [0, 0]
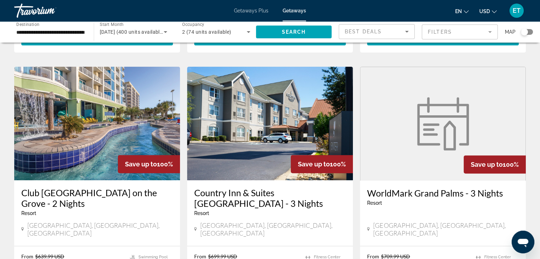
scroll to position [259, 0]
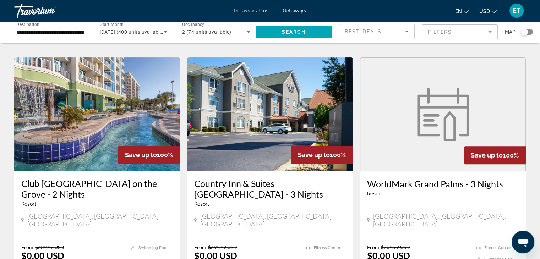
click at [121, 92] on img "Main content" at bounding box center [97, 114] width 166 height 114
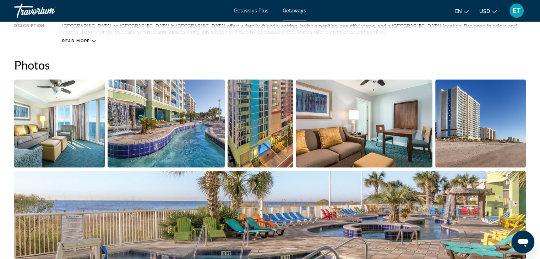
scroll to position [322, 0]
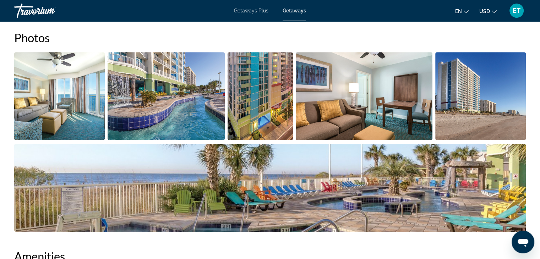
click at [74, 95] on img "Open full-screen image slider" at bounding box center [59, 96] width 90 height 88
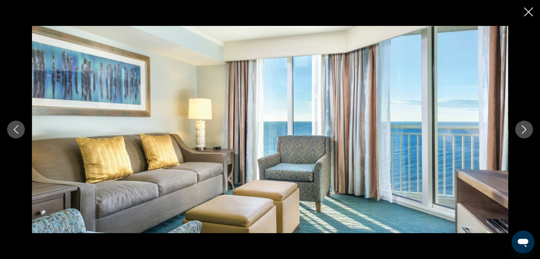
click at [525, 129] on icon "Next image" at bounding box center [523, 129] width 5 height 9
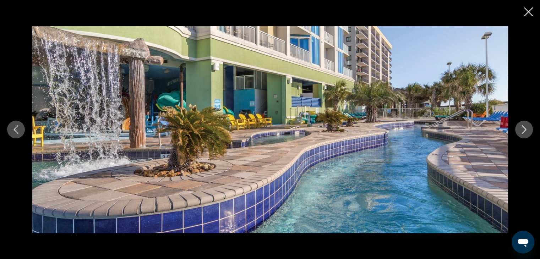
click at [525, 129] on icon "Next image" at bounding box center [523, 129] width 5 height 9
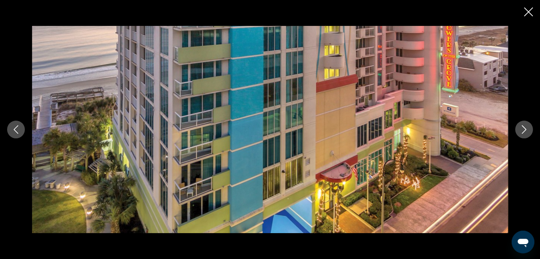
click at [525, 129] on icon "Next image" at bounding box center [523, 129] width 5 height 9
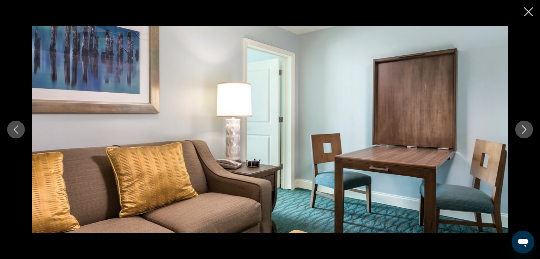
click at [525, 129] on icon "Next image" at bounding box center [523, 129] width 5 height 9
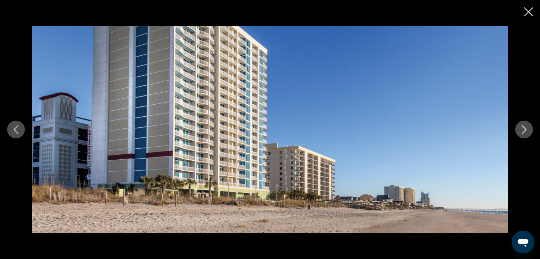
click at [525, 129] on icon "Next image" at bounding box center [523, 129] width 5 height 9
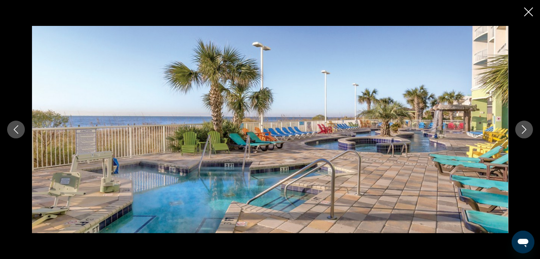
click at [525, 129] on icon "Next image" at bounding box center [523, 129] width 5 height 9
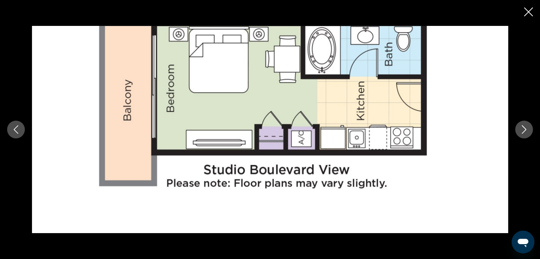
click at [525, 129] on icon "Next image" at bounding box center [523, 129] width 5 height 9
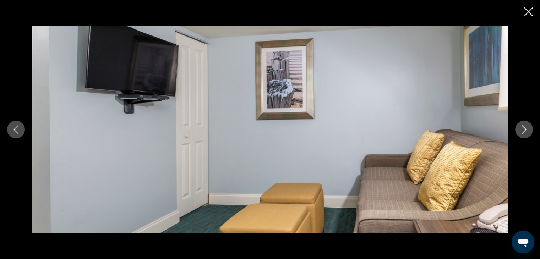
click at [525, 129] on icon "Next image" at bounding box center [523, 129] width 5 height 9
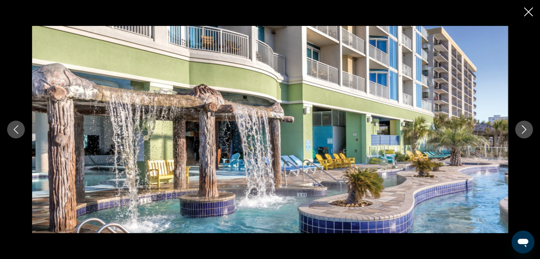
click at [525, 129] on icon "Next image" at bounding box center [523, 129] width 5 height 9
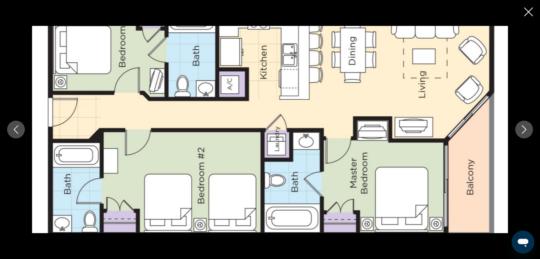
click at [525, 129] on icon "Next image" at bounding box center [523, 129] width 5 height 9
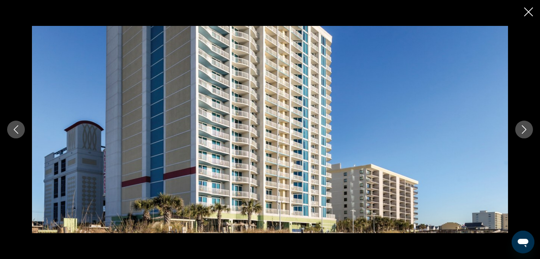
click at [525, 129] on icon "Next image" at bounding box center [523, 129] width 5 height 9
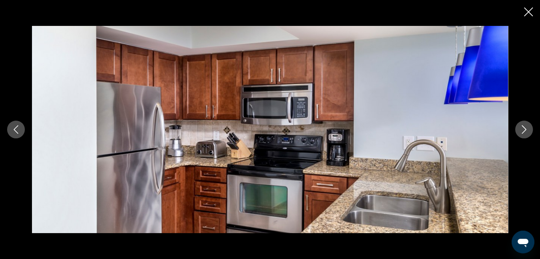
click at [525, 129] on icon "Next image" at bounding box center [523, 129] width 5 height 9
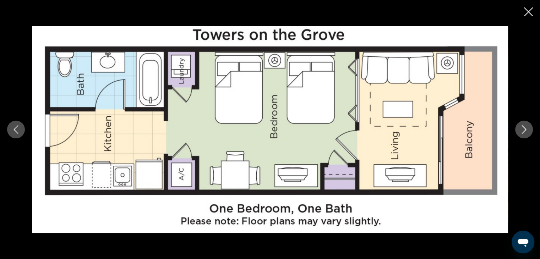
click at [525, 129] on icon "Next image" at bounding box center [523, 129] width 5 height 9
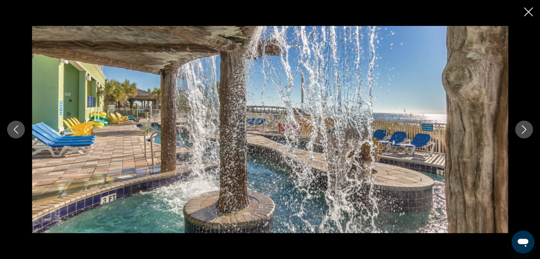
click at [525, 129] on icon "Next image" at bounding box center [523, 129] width 5 height 9
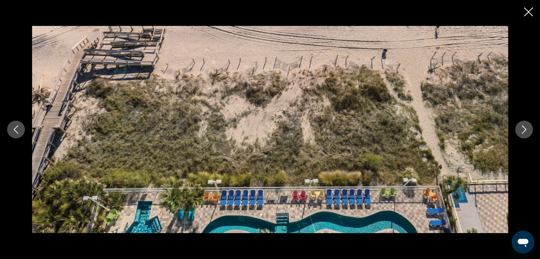
click at [526, 10] on icon "Close slideshow" at bounding box center [528, 11] width 9 height 9
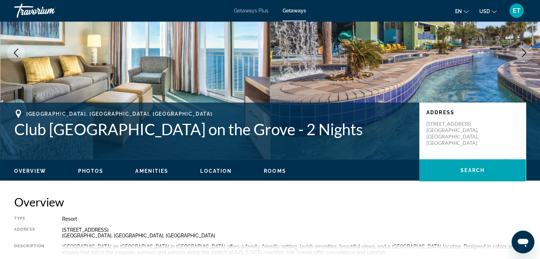
scroll to position [0, 0]
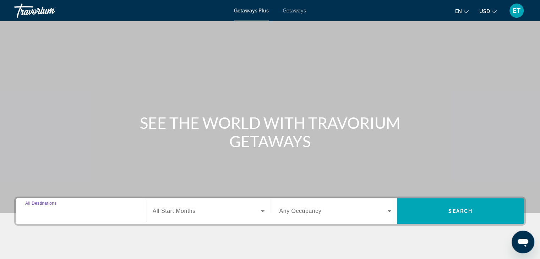
click at [89, 212] on input "Destination All Destinations" at bounding box center [81, 211] width 112 height 9
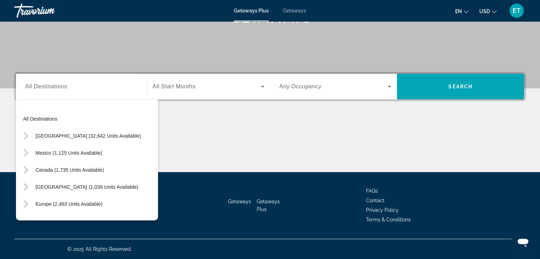
click at [124, 140] on div "[GEOGRAPHIC_DATA] (32,642 units available)" at bounding box center [89, 135] width 138 height 17
click at [104, 135] on span "[GEOGRAPHIC_DATA] (32,642 units available)" at bounding box center [87, 136] width 105 height 6
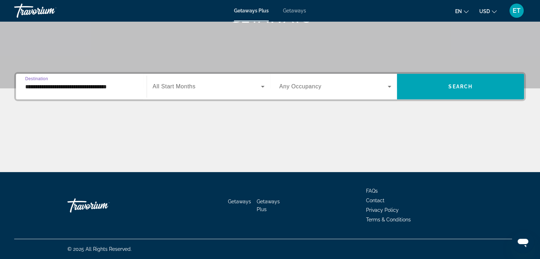
click at [131, 86] on input "**********" at bounding box center [81, 87] width 112 height 9
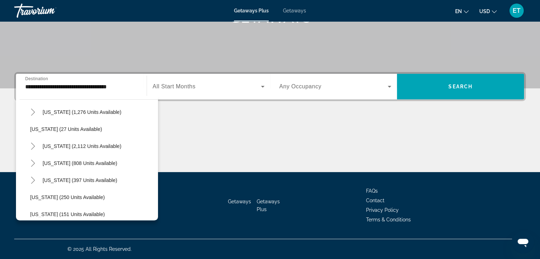
scroll to position [503, 0]
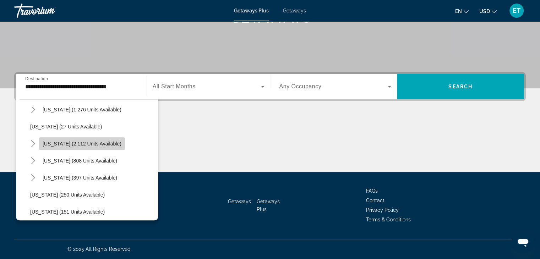
click at [114, 145] on span "[US_STATE] (2,112 units available)" at bounding box center [82, 144] width 79 height 6
type input "**********"
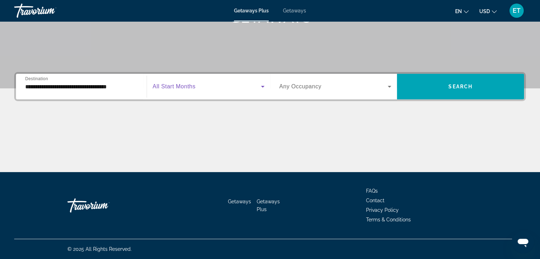
click at [219, 83] on span "Search widget" at bounding box center [207, 86] width 108 height 9
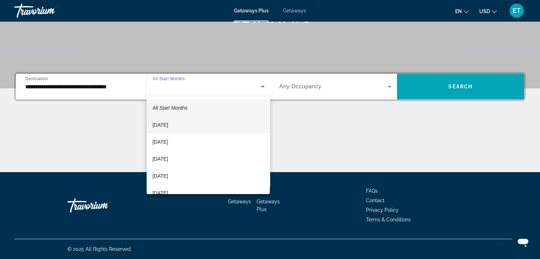
click at [202, 129] on mat-option "[DATE]" at bounding box center [207, 124] width 123 height 17
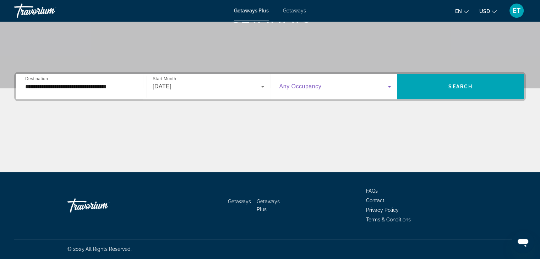
click at [336, 89] on span "Search widget" at bounding box center [333, 86] width 109 height 9
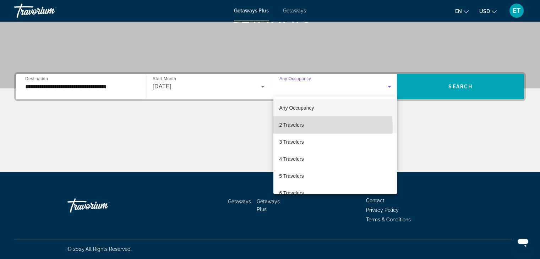
click at [323, 127] on mat-option "2 Travelers" at bounding box center [334, 124] width 123 height 17
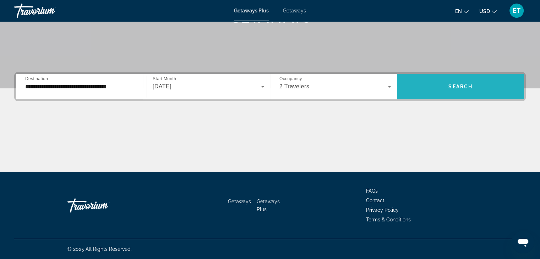
click at [464, 89] on span "Search" at bounding box center [460, 87] width 24 height 6
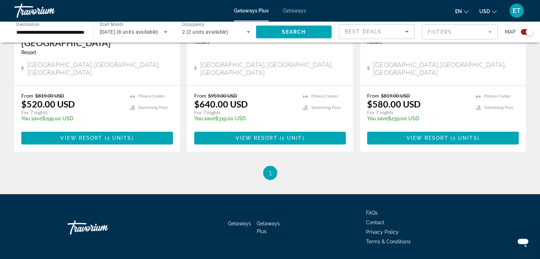
scroll to position [637, 0]
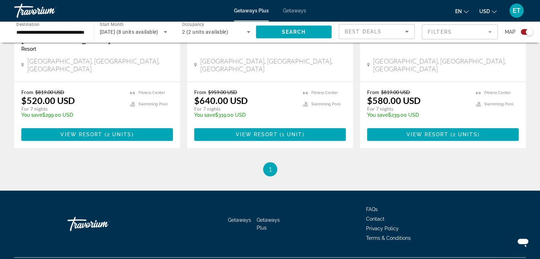
drag, startPoint x: 543, startPoint y: 59, endPoint x: 0, endPoint y: 10, distance: 544.9
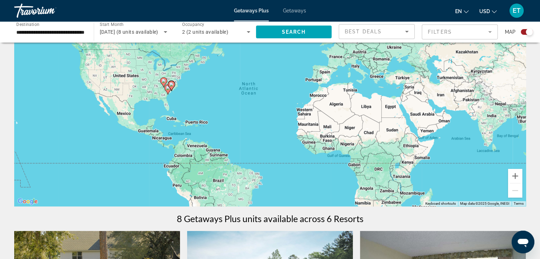
scroll to position [0, 0]
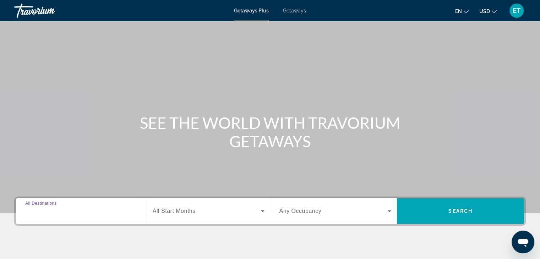
click at [97, 213] on input "Destination All Destinations" at bounding box center [81, 211] width 112 height 9
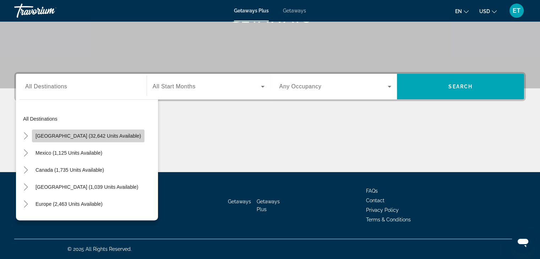
click at [88, 137] on span "[GEOGRAPHIC_DATA] (32,642 units available)" at bounding box center [87, 136] width 105 height 6
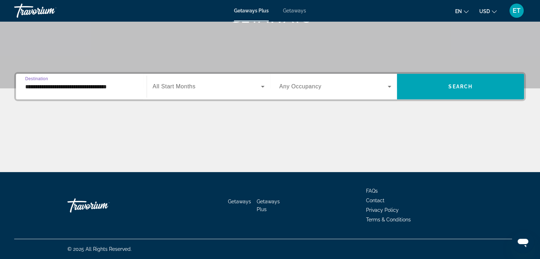
click at [136, 88] on input "**********" at bounding box center [81, 87] width 112 height 9
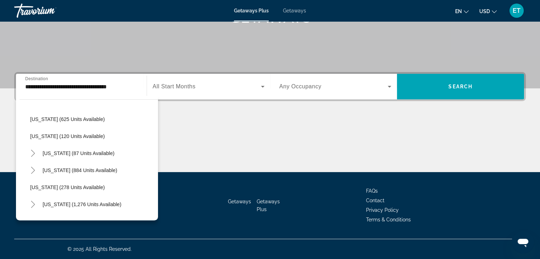
scroll to position [416, 0]
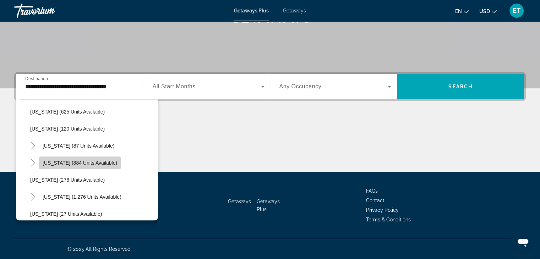
click at [117, 165] on span "Search widget" at bounding box center [80, 162] width 82 height 17
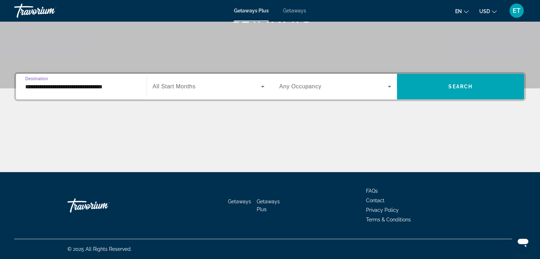
click at [187, 81] on div "Search widget" at bounding box center [209, 87] width 112 height 20
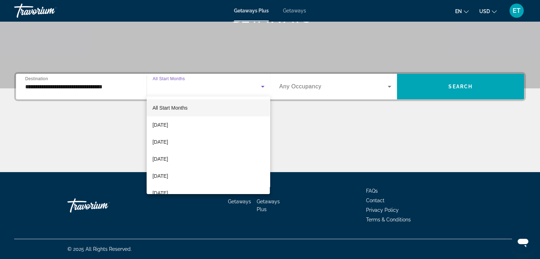
click at [136, 91] on div at bounding box center [270, 129] width 540 height 259
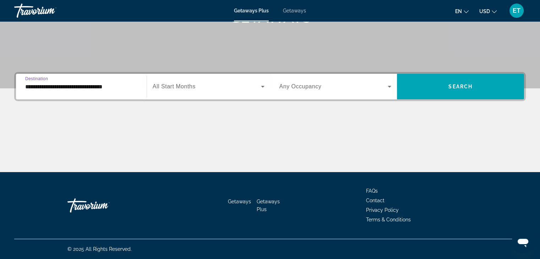
drag, startPoint x: 136, startPoint y: 91, endPoint x: 97, endPoint y: 91, distance: 39.0
click at [97, 91] on div "**********" at bounding box center [81, 87] width 112 height 20
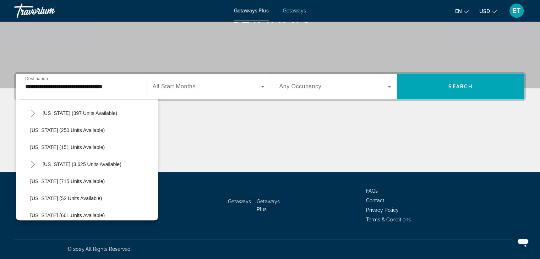
scroll to position [557, 0]
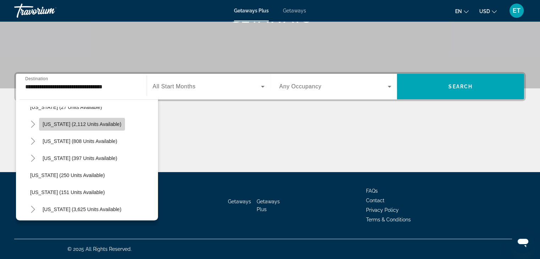
click at [99, 123] on span "[US_STATE] (2,112 units available)" at bounding box center [82, 124] width 79 height 6
type input "**********"
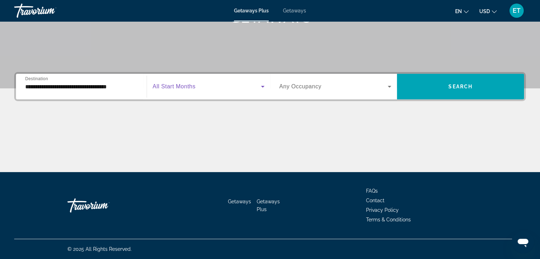
click at [206, 84] on span "Search widget" at bounding box center [207, 86] width 108 height 9
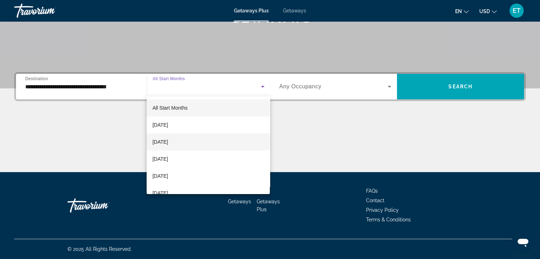
click at [228, 145] on mat-option "[DATE]" at bounding box center [207, 141] width 123 height 17
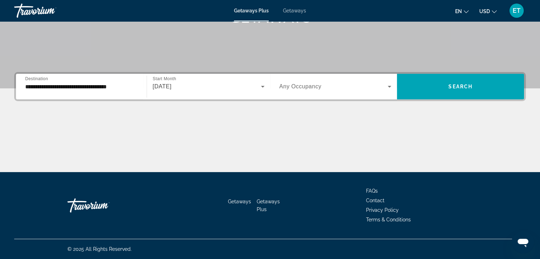
click at [350, 91] on div "Search widget" at bounding box center [335, 87] width 112 height 20
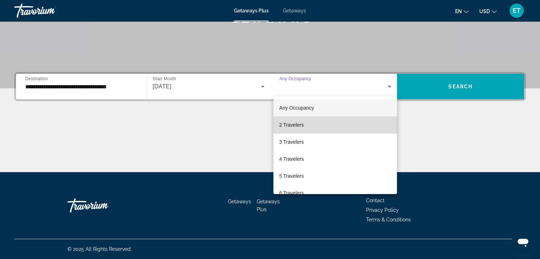
click at [341, 130] on mat-option "2 Travelers" at bounding box center [334, 124] width 123 height 17
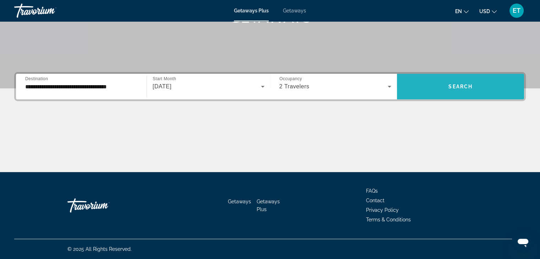
click at [461, 87] on span "Search" at bounding box center [460, 87] width 24 height 6
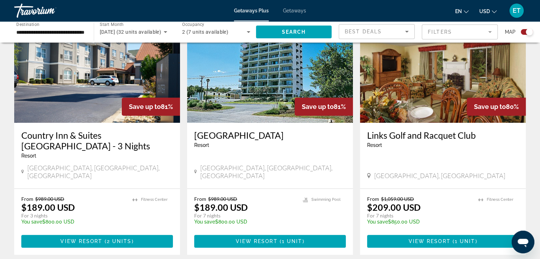
scroll to position [539, 0]
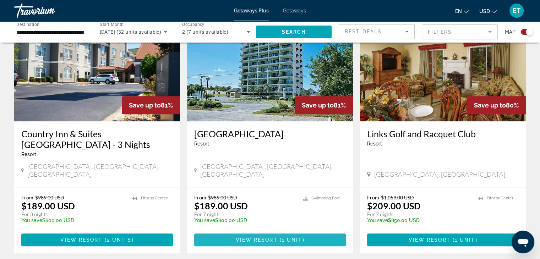
click at [255, 237] on span "View Resort" at bounding box center [256, 240] width 42 height 6
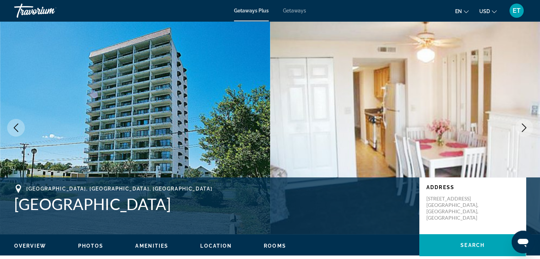
click at [523, 126] on icon "Next image" at bounding box center [523, 127] width 5 height 9
